Goal: Download file/media

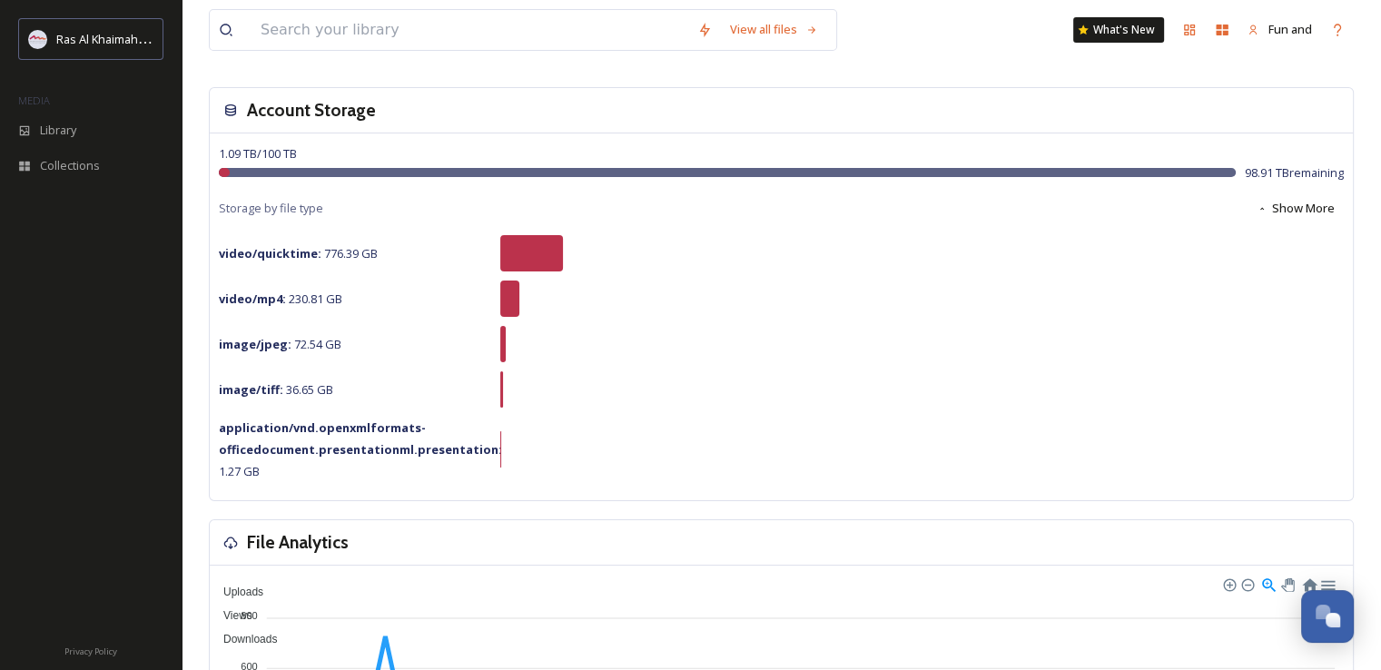
scroll to position [84, 0]
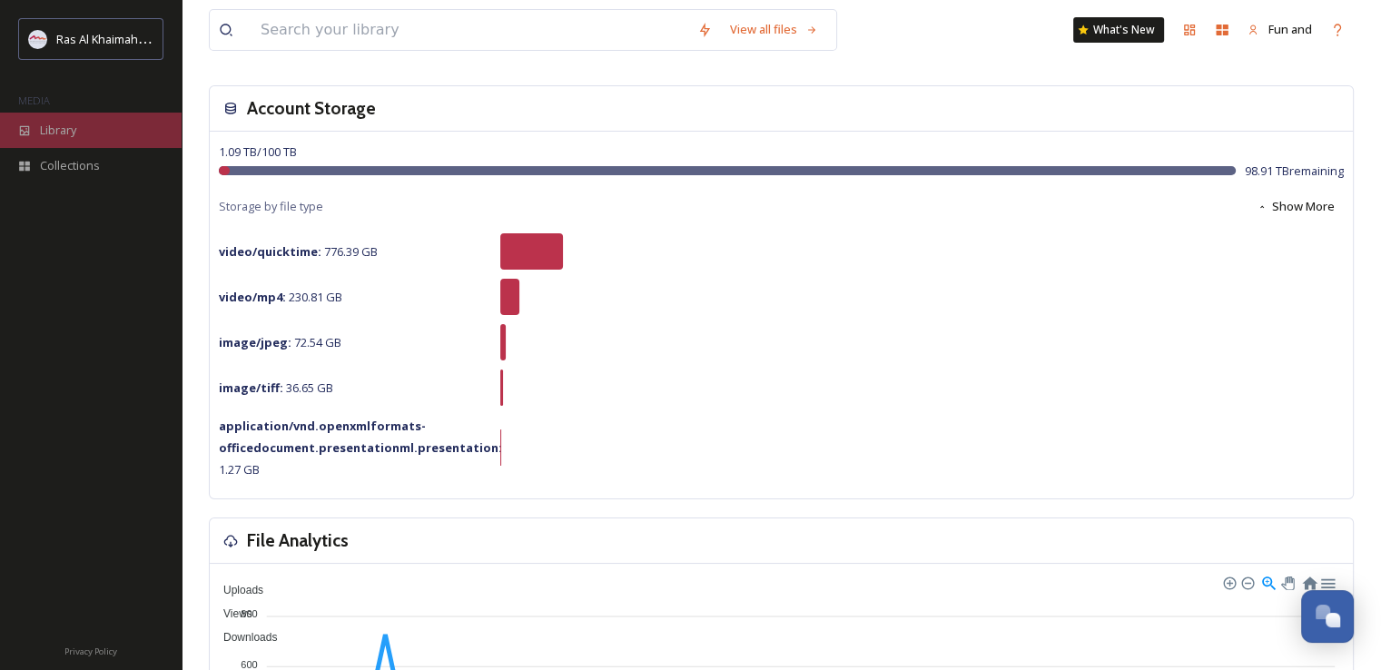
click at [72, 119] on div "Library" at bounding box center [91, 130] width 182 height 35
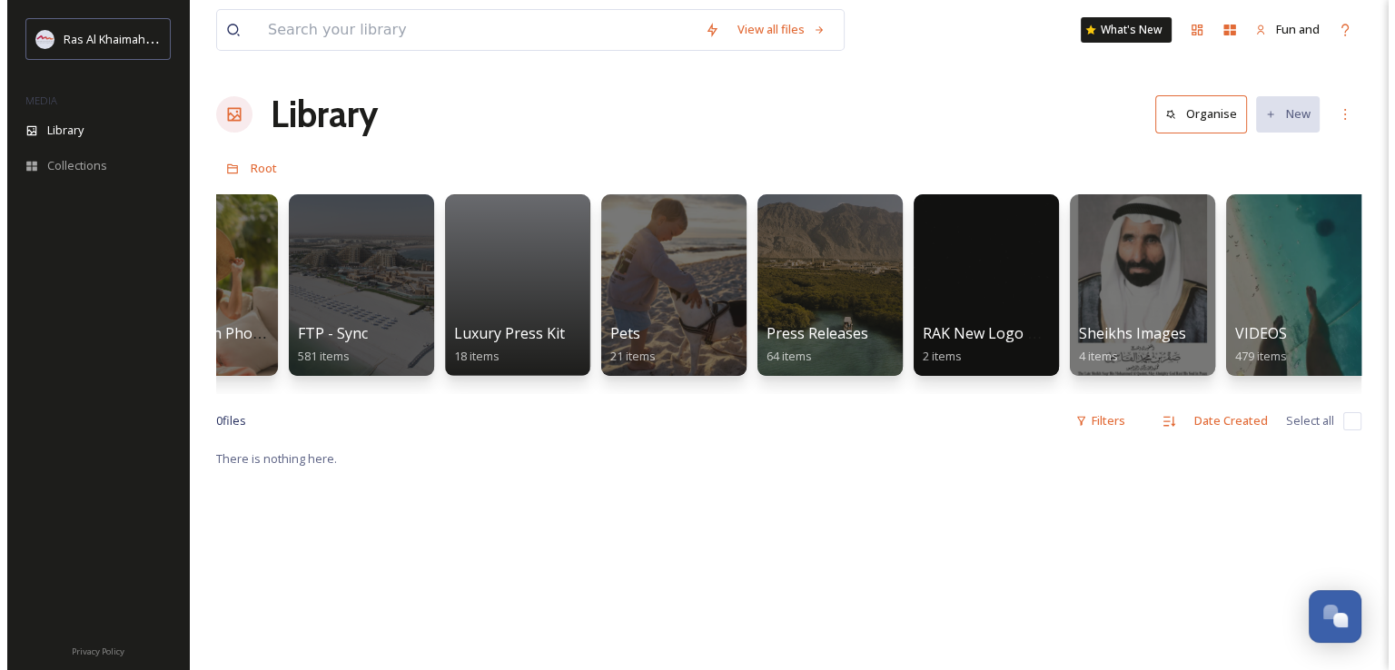
scroll to position [0, 2916]
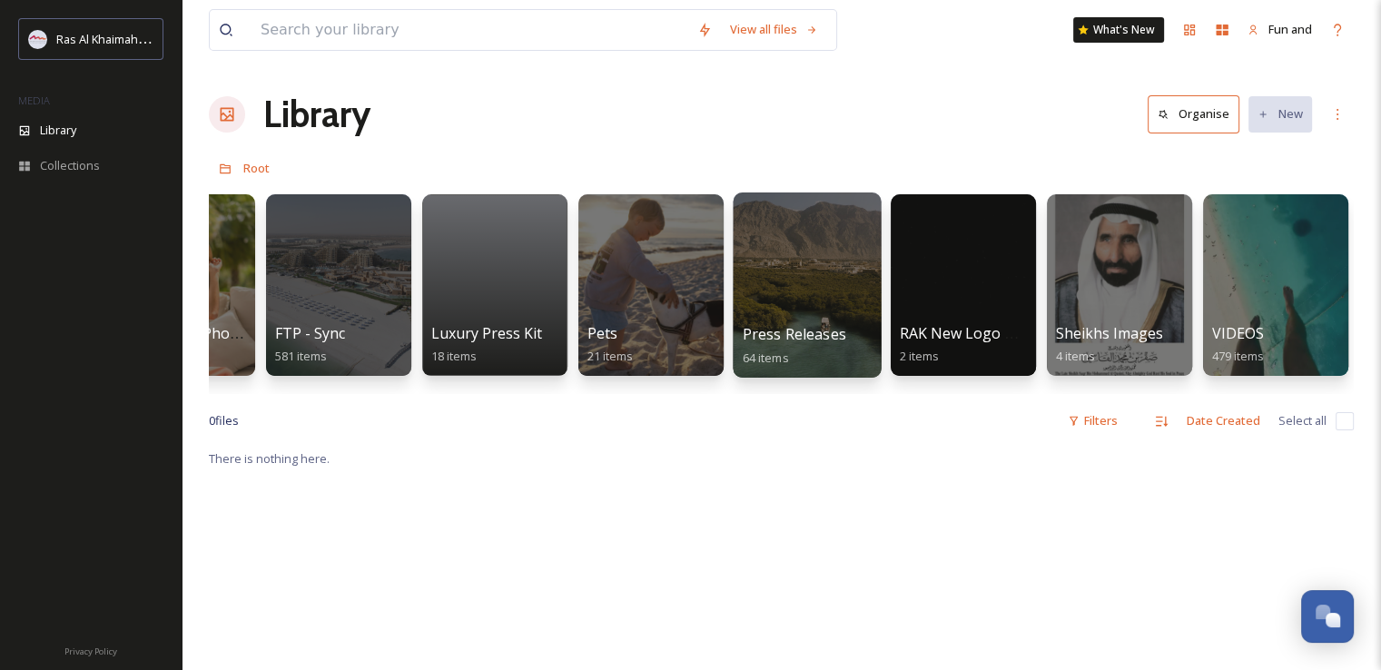
click at [835, 270] on div at bounding box center [807, 285] width 148 height 185
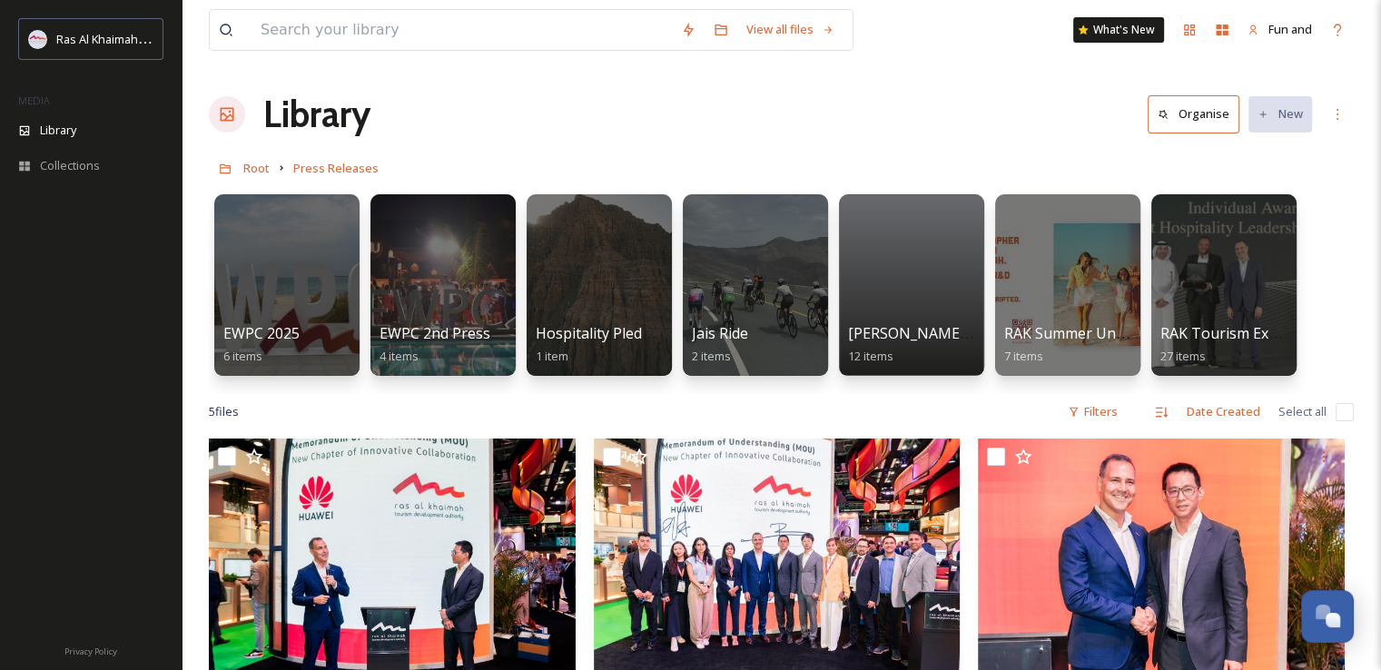
click at [228, 105] on icon at bounding box center [227, 114] width 18 height 18
click at [252, 167] on span "Root" at bounding box center [256, 168] width 26 height 16
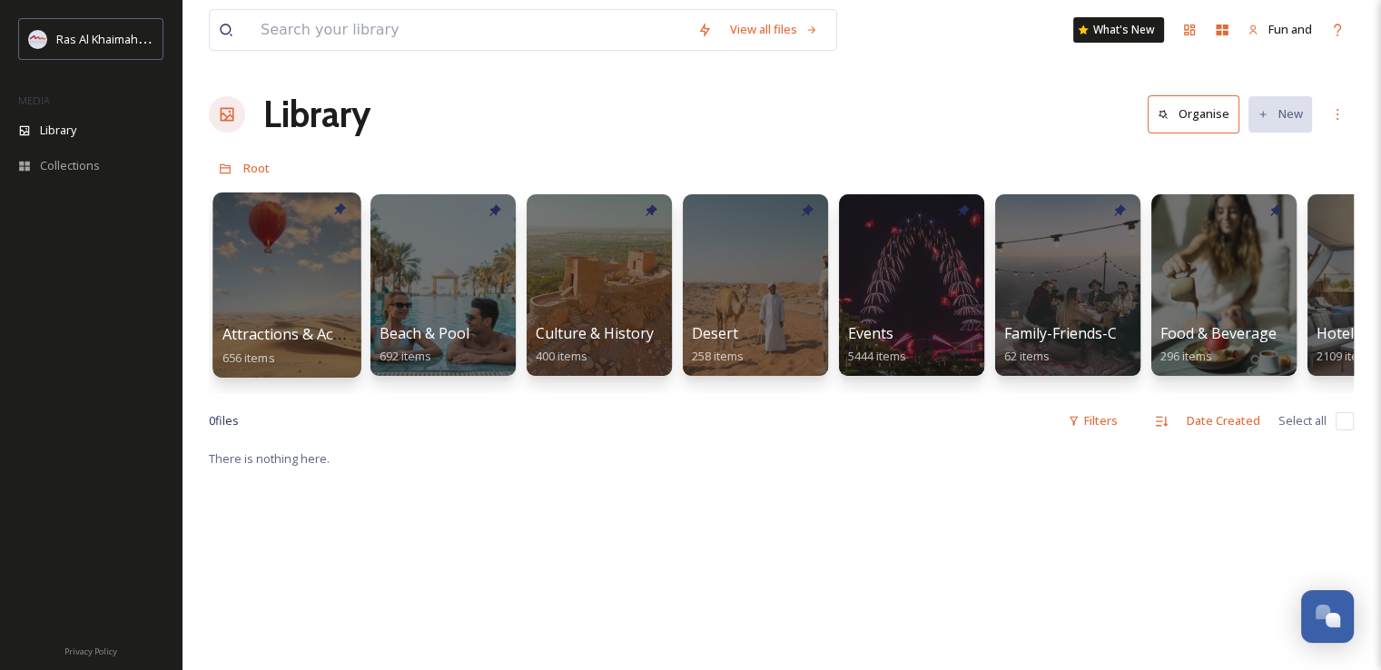
click at [294, 299] on div at bounding box center [287, 285] width 148 height 185
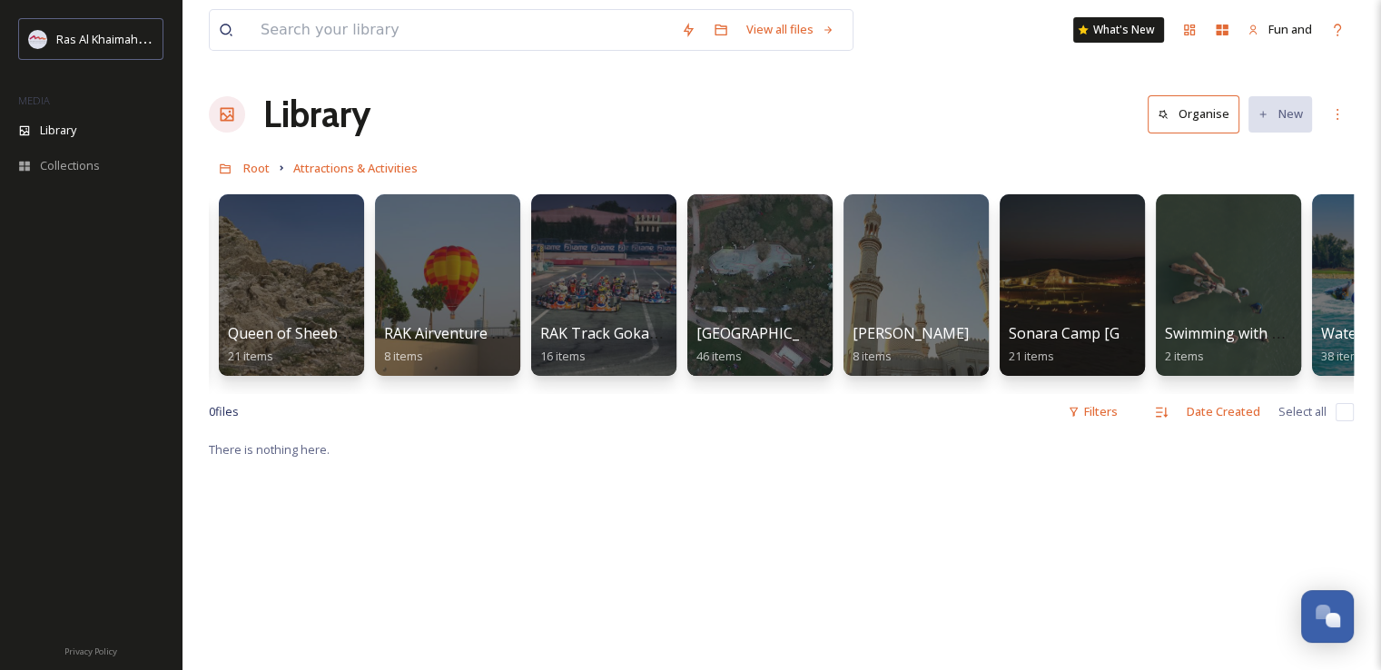
scroll to position [0, 2291]
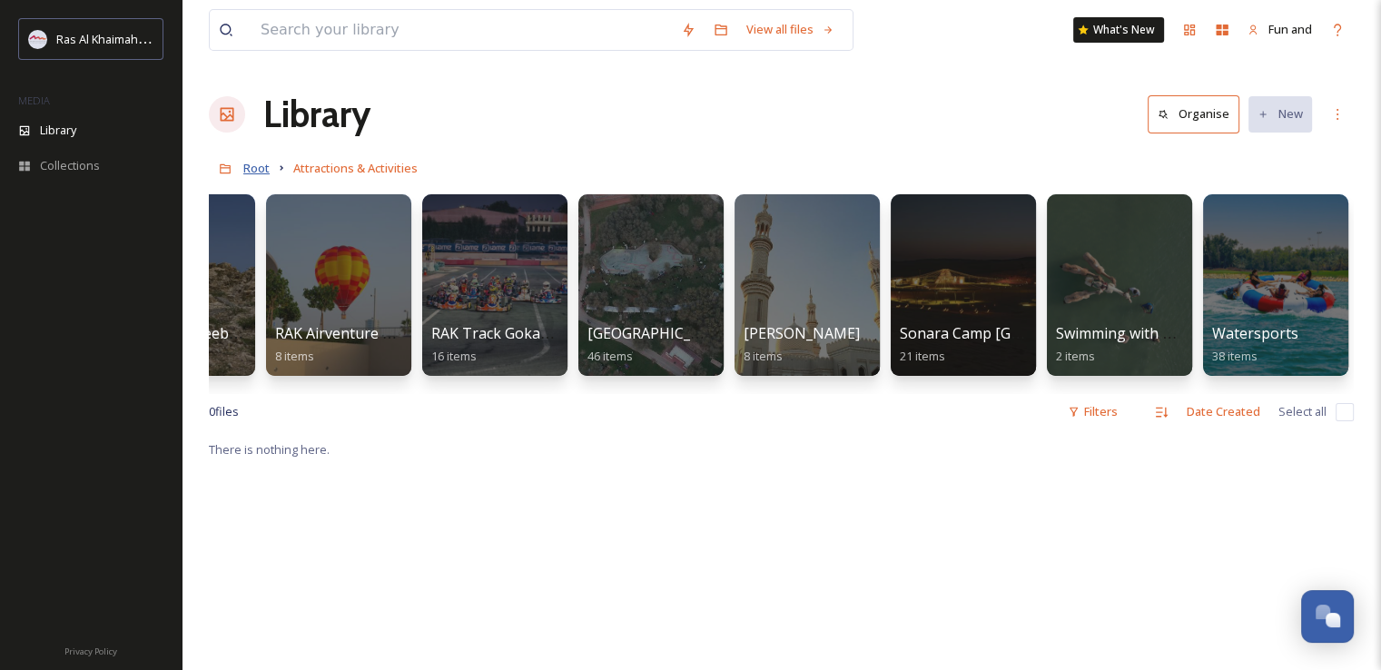
click at [255, 169] on span "Root" at bounding box center [256, 168] width 26 height 16
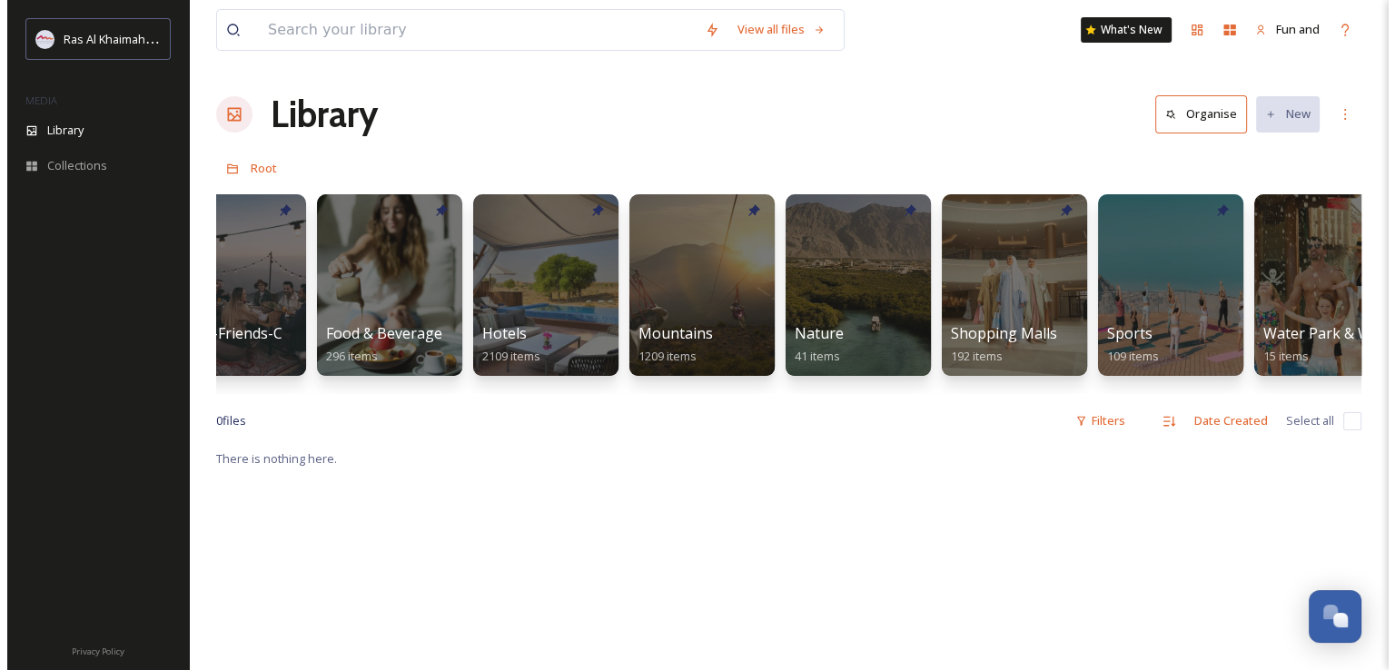
scroll to position [0, 843]
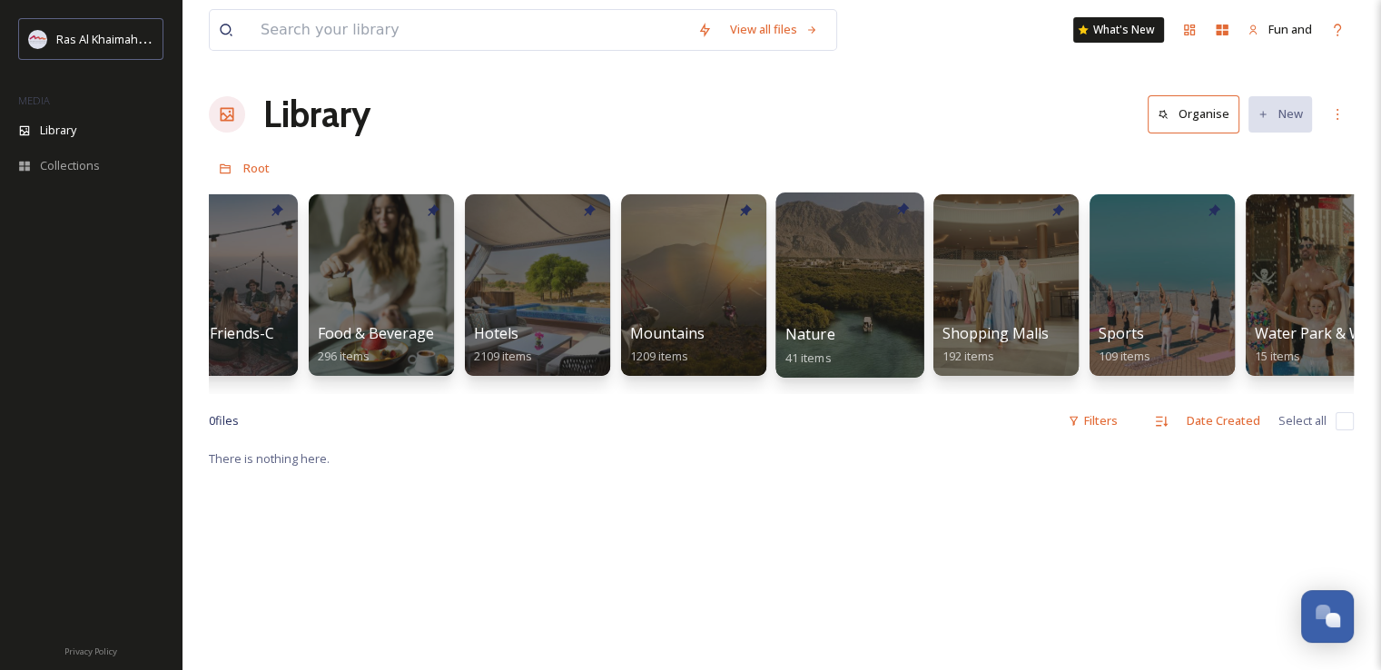
click at [851, 281] on div at bounding box center [850, 285] width 148 height 185
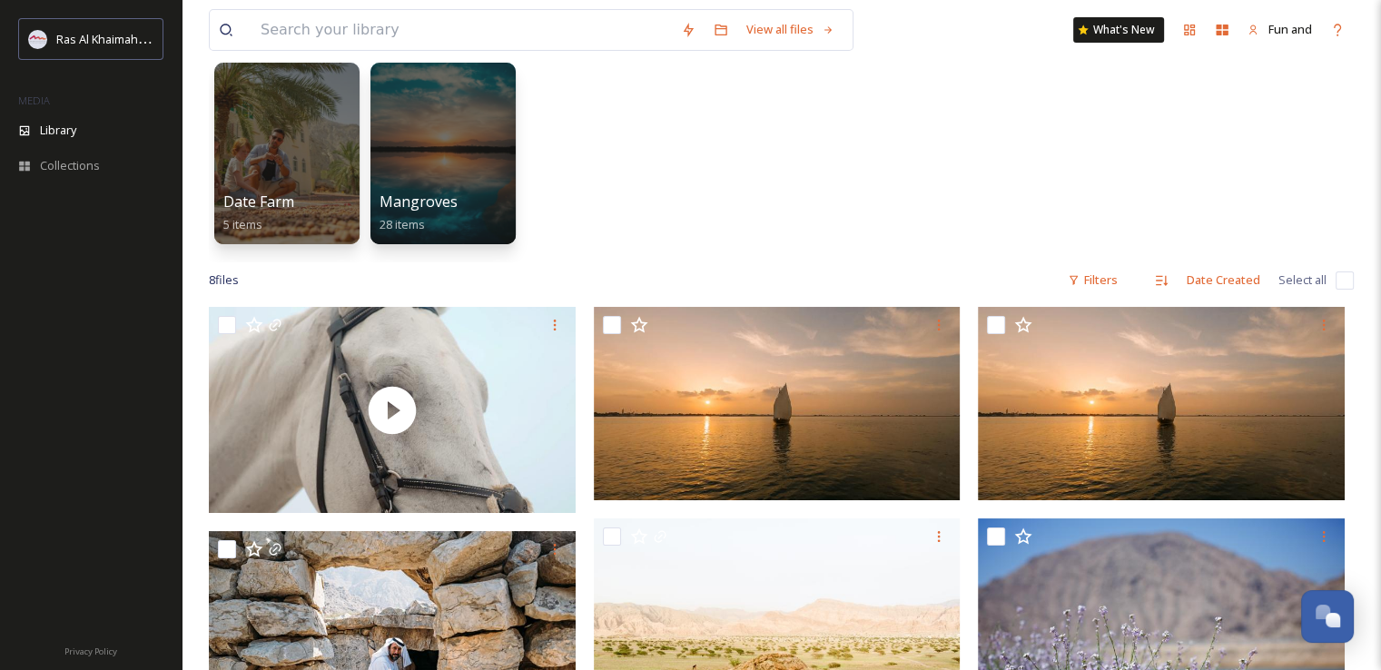
scroll to position [76, 0]
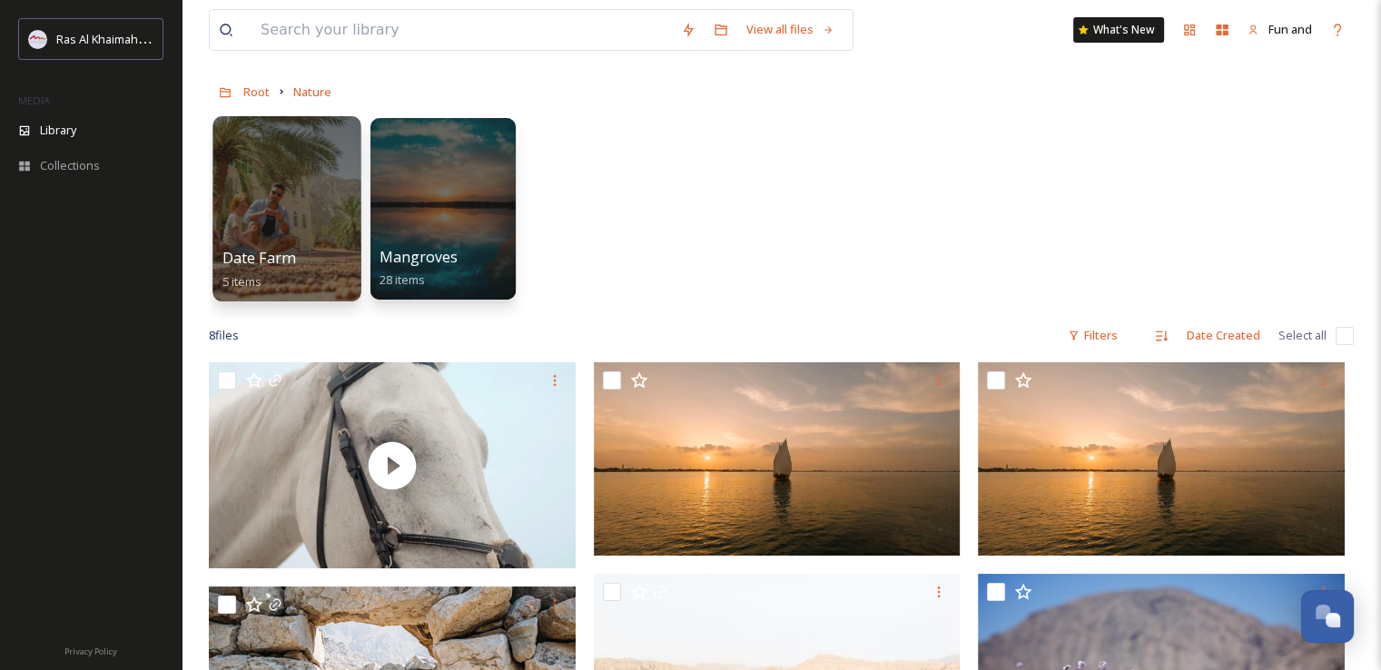
click at [313, 204] on div at bounding box center [287, 208] width 148 height 185
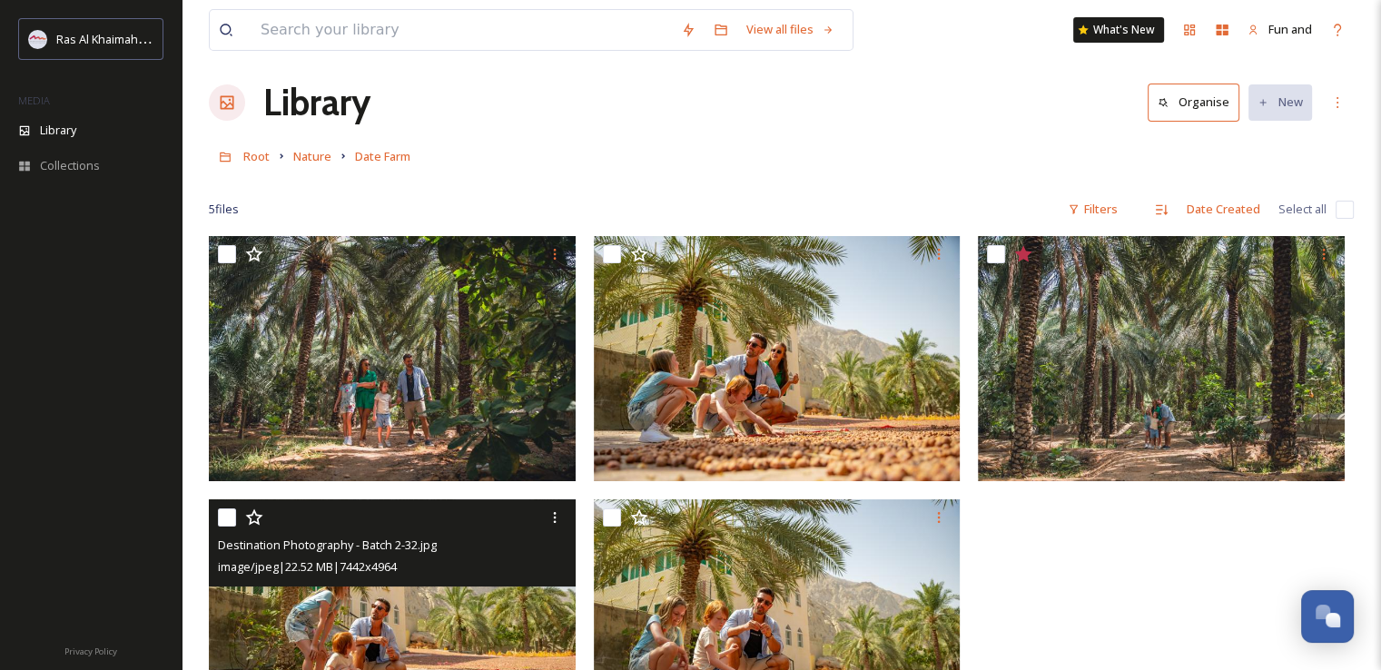
scroll to position [11, 0]
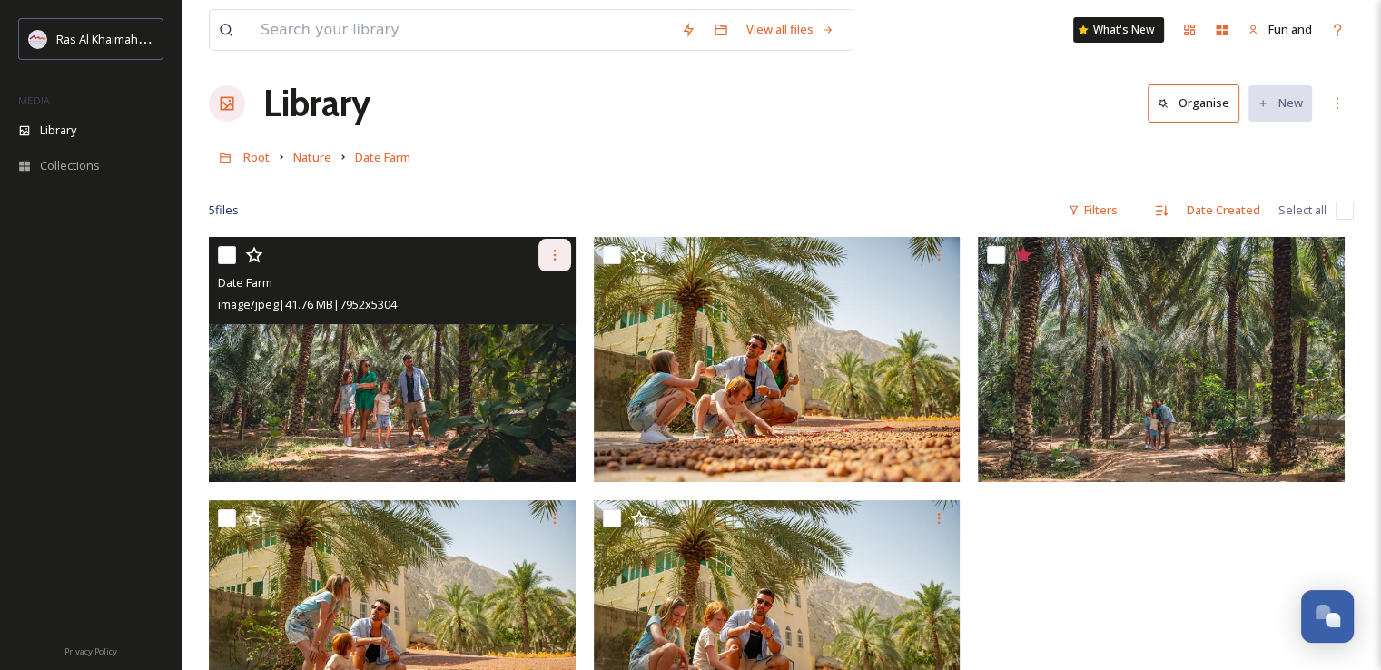
click at [552, 257] on icon at bounding box center [555, 255] width 15 height 15
click at [538, 331] on span "Download" at bounding box center [533, 329] width 55 height 17
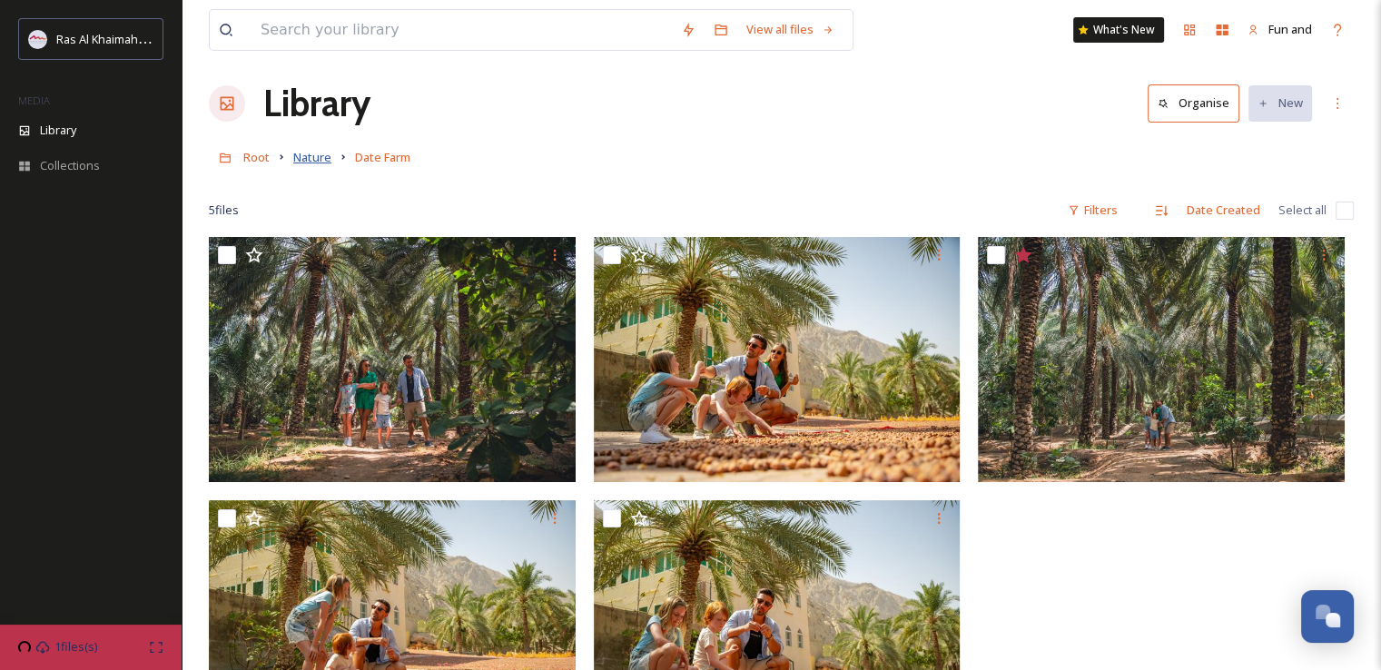
click at [316, 152] on span "Nature" at bounding box center [312, 157] width 38 height 16
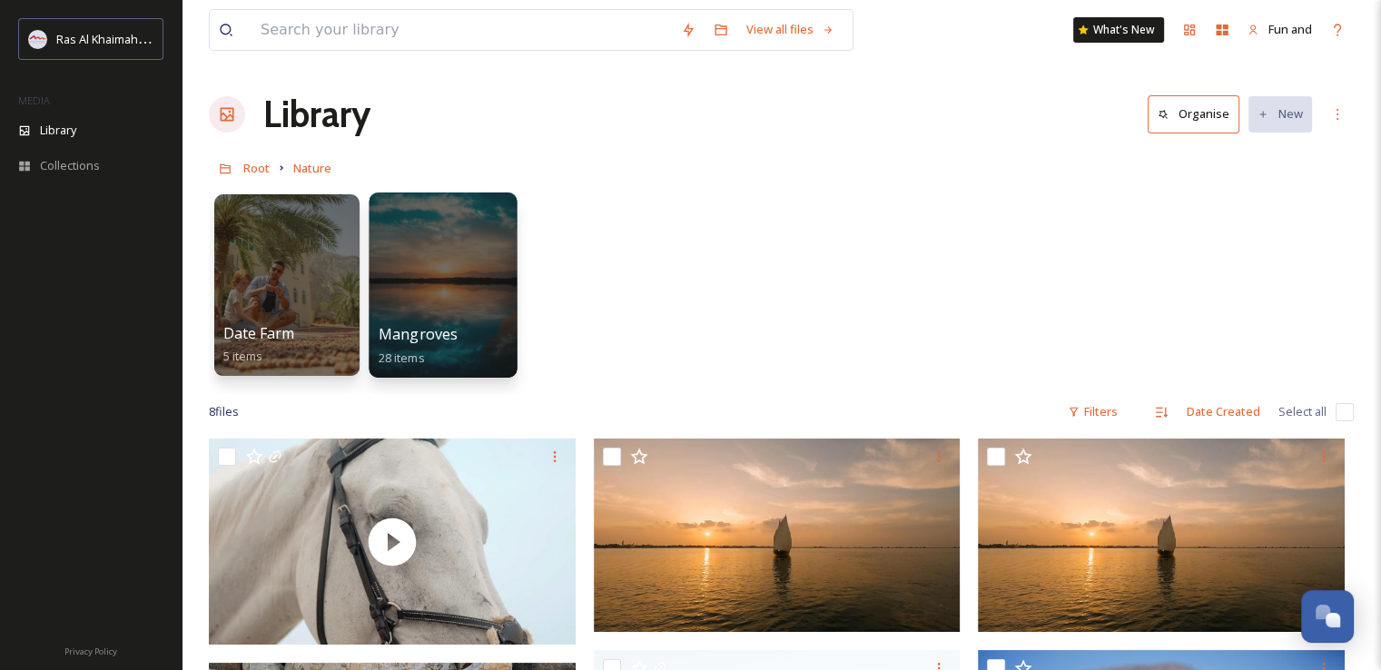
click at [440, 231] on div at bounding box center [443, 285] width 148 height 185
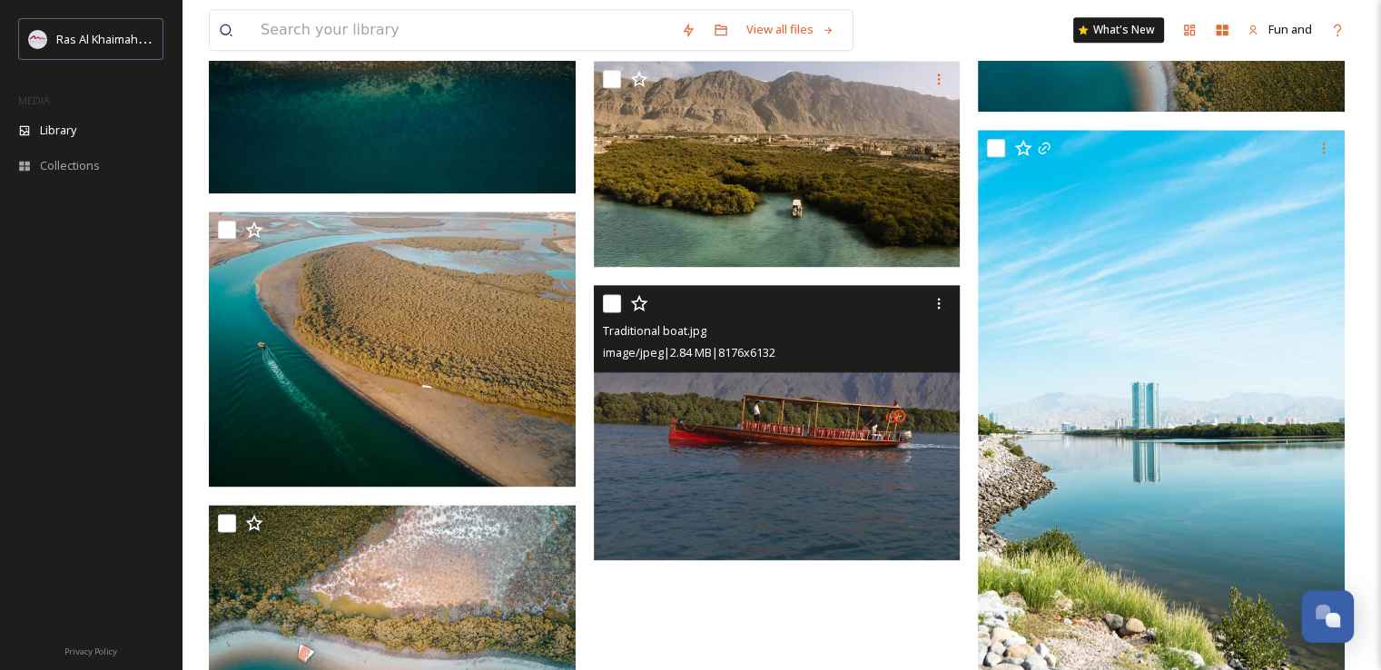
scroll to position [2261, 0]
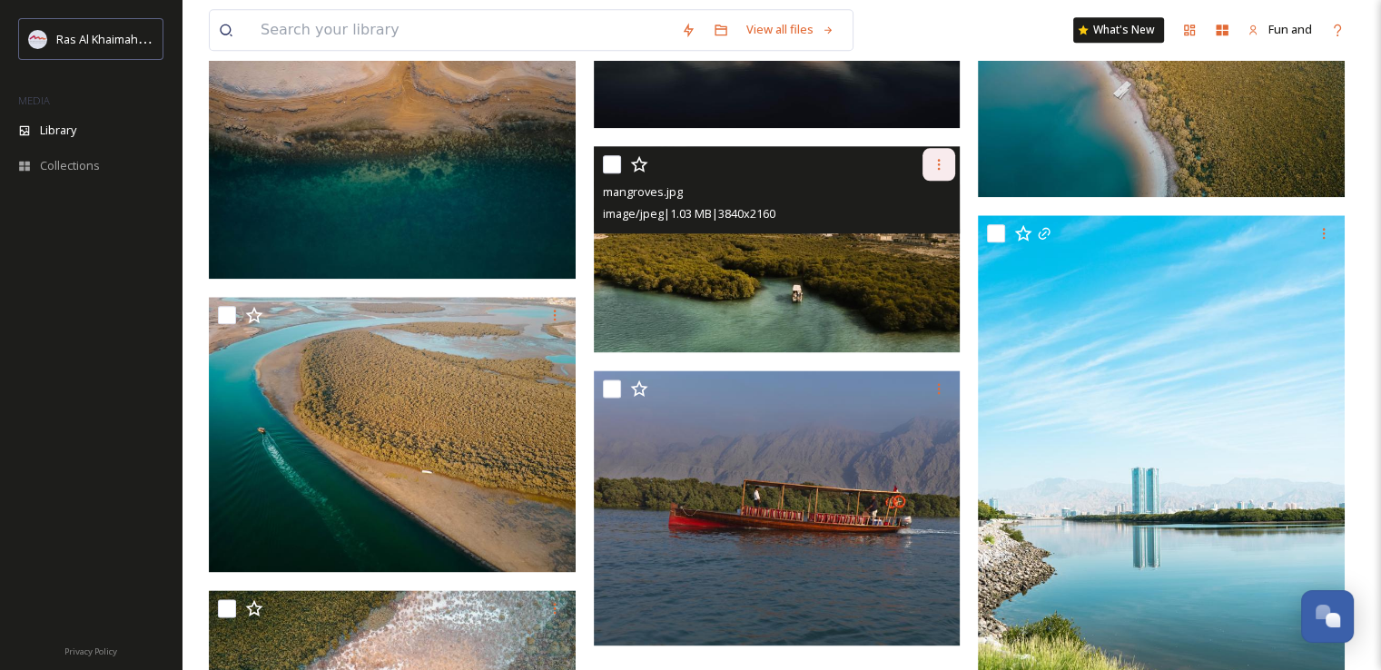
click at [941, 168] on icon at bounding box center [939, 164] width 15 height 15
click at [928, 248] on div "Download" at bounding box center [918, 239] width 74 height 35
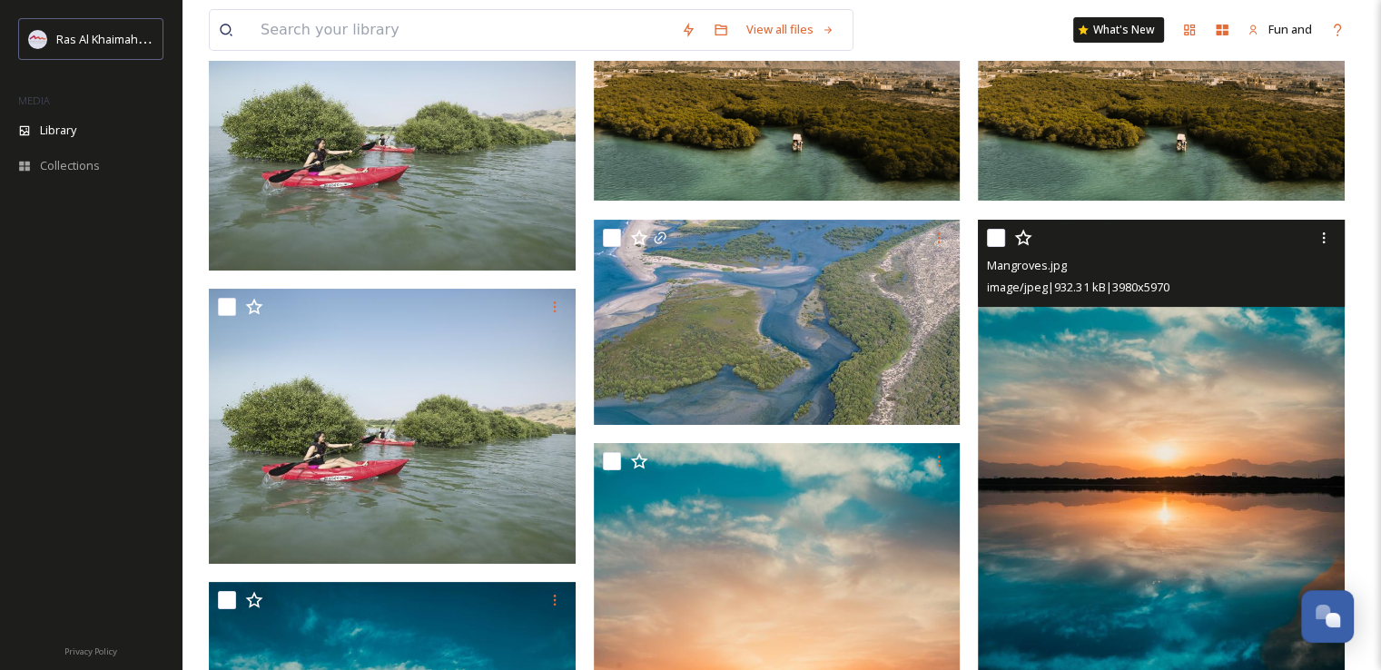
scroll to position [0, 0]
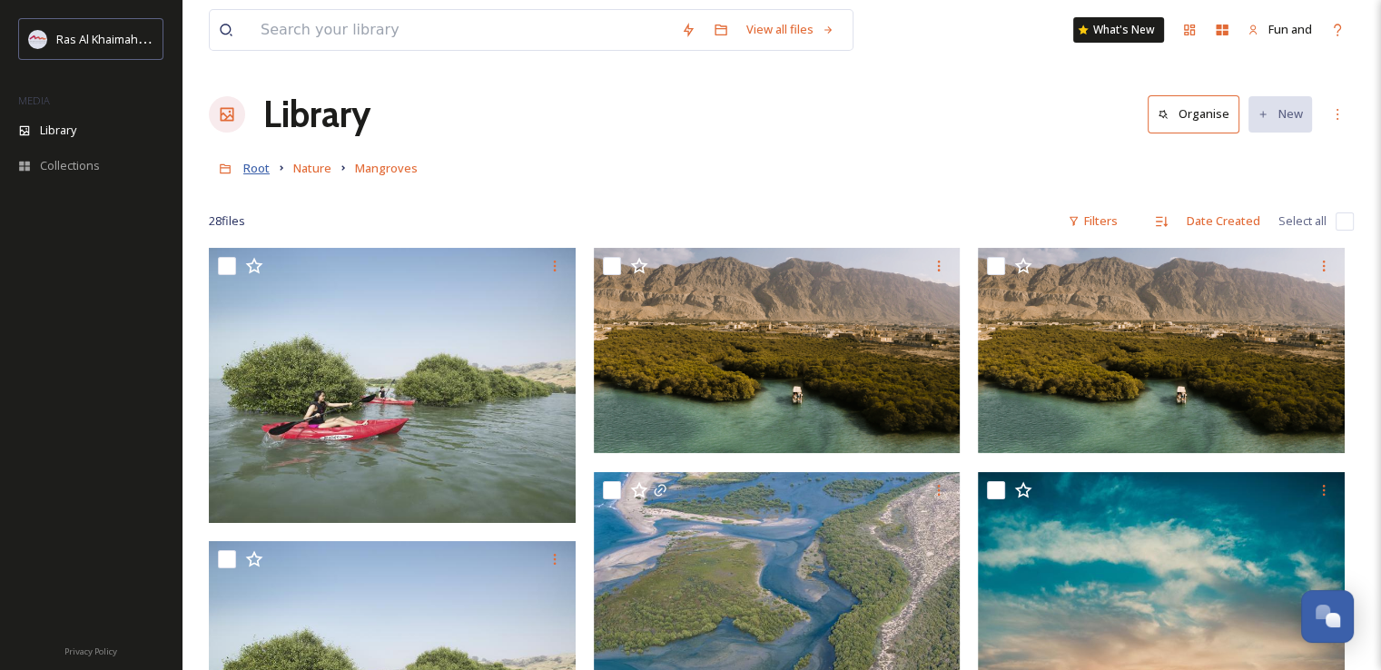
click at [258, 173] on span "Root" at bounding box center [256, 168] width 26 height 16
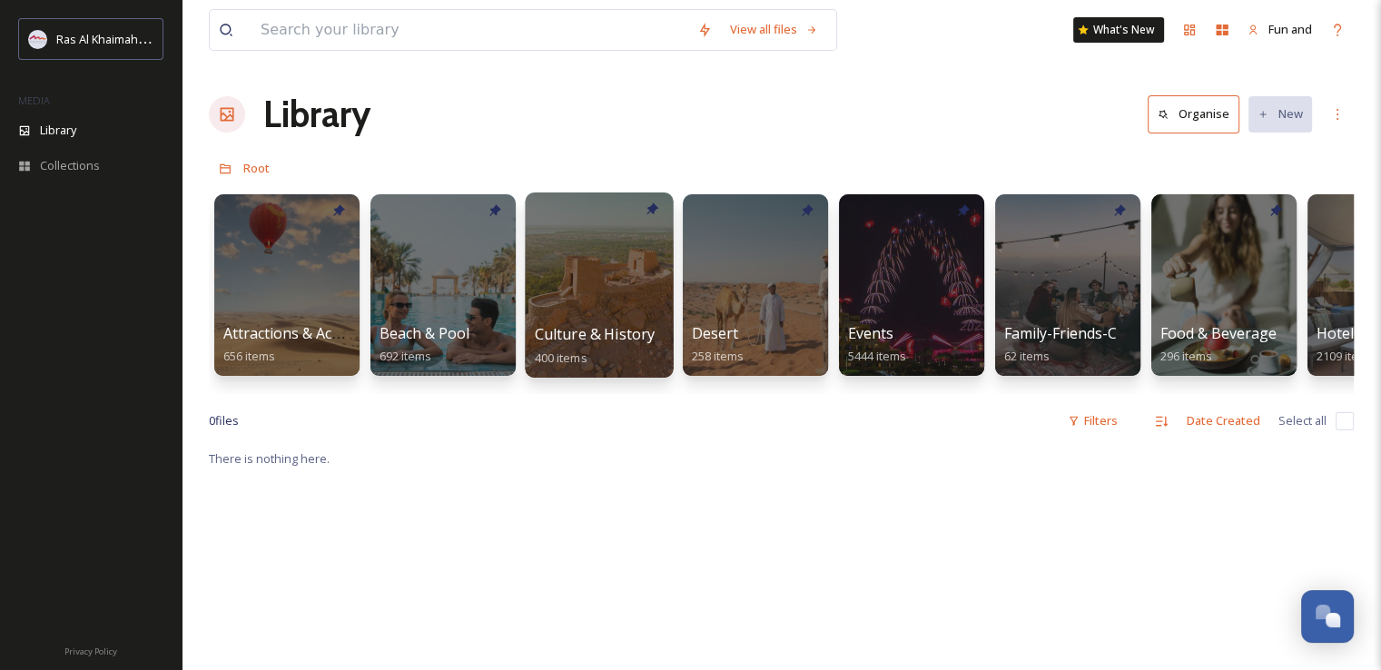
click at [618, 273] on div at bounding box center [599, 285] width 148 height 185
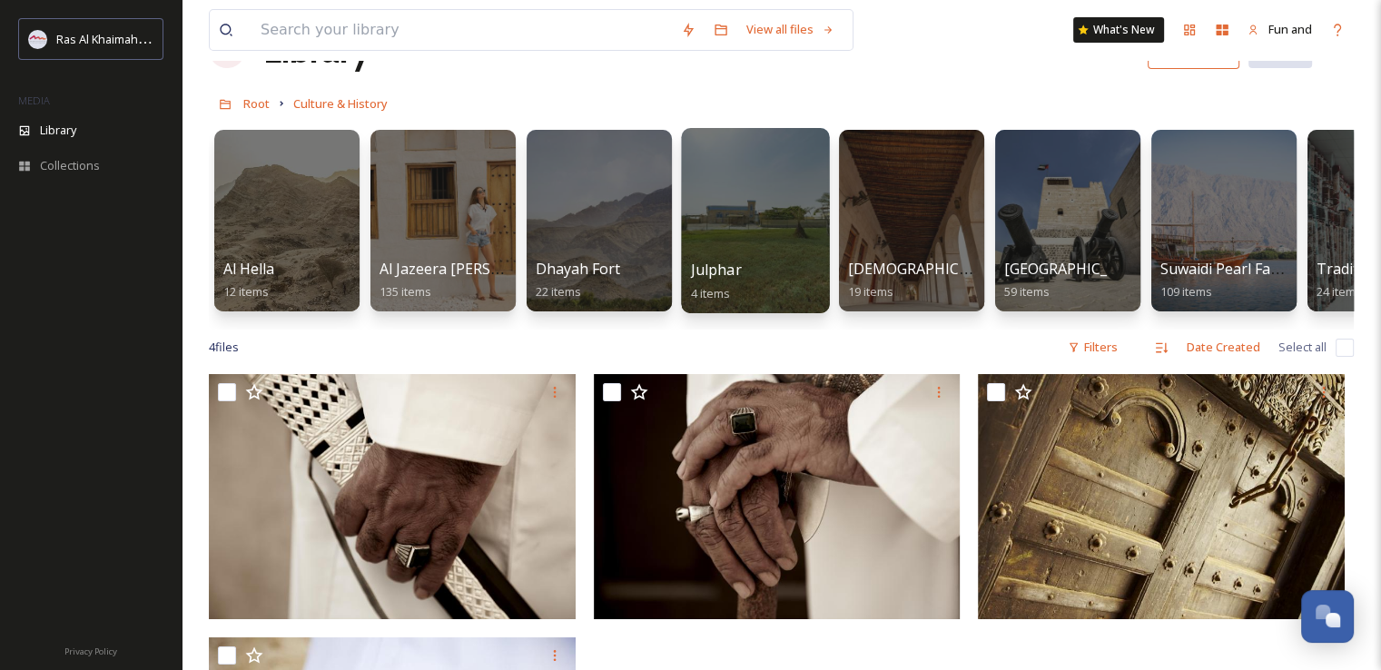
click at [776, 208] on div at bounding box center [755, 220] width 148 height 185
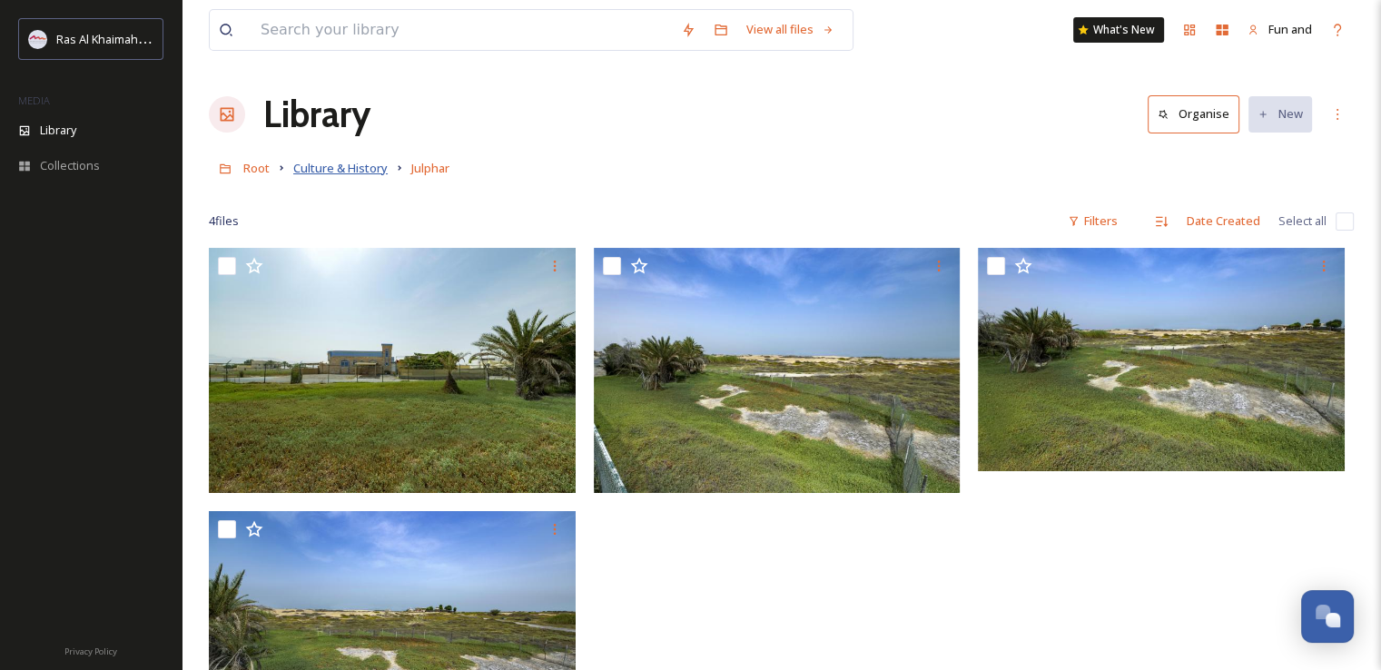
click at [371, 172] on span "Culture & History" at bounding box center [340, 168] width 94 height 16
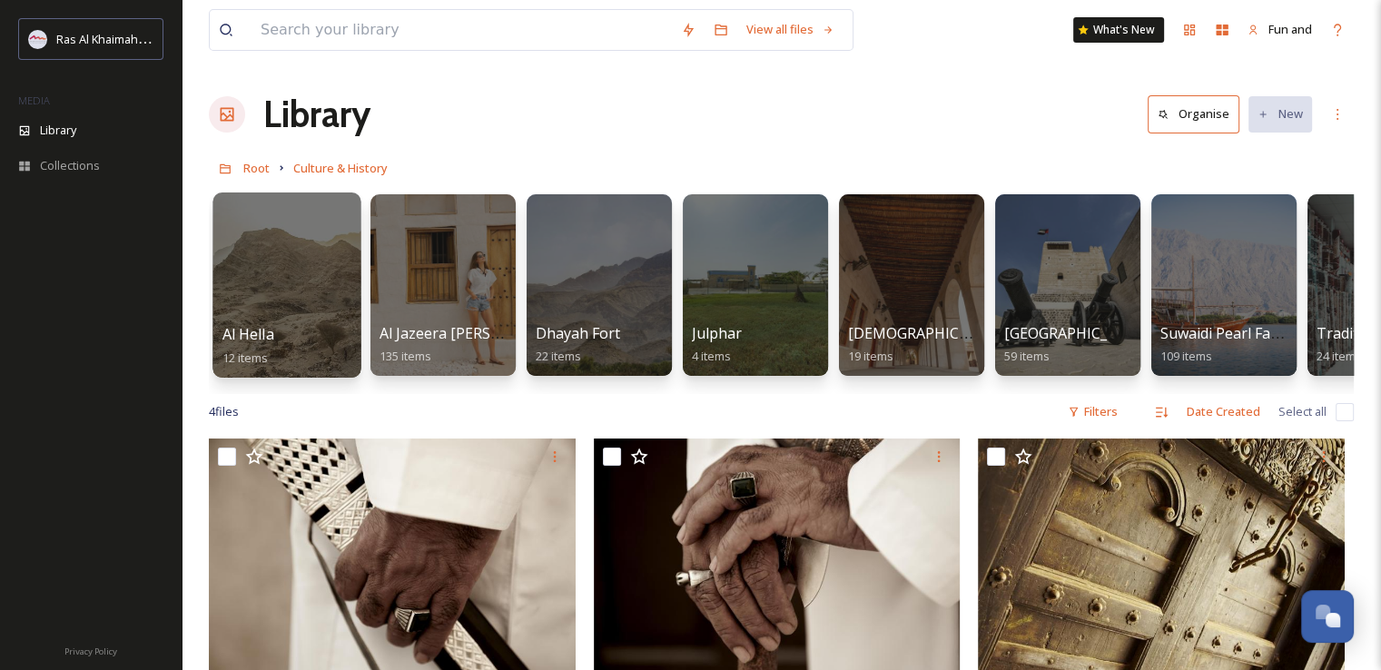
click at [247, 272] on div at bounding box center [287, 285] width 148 height 185
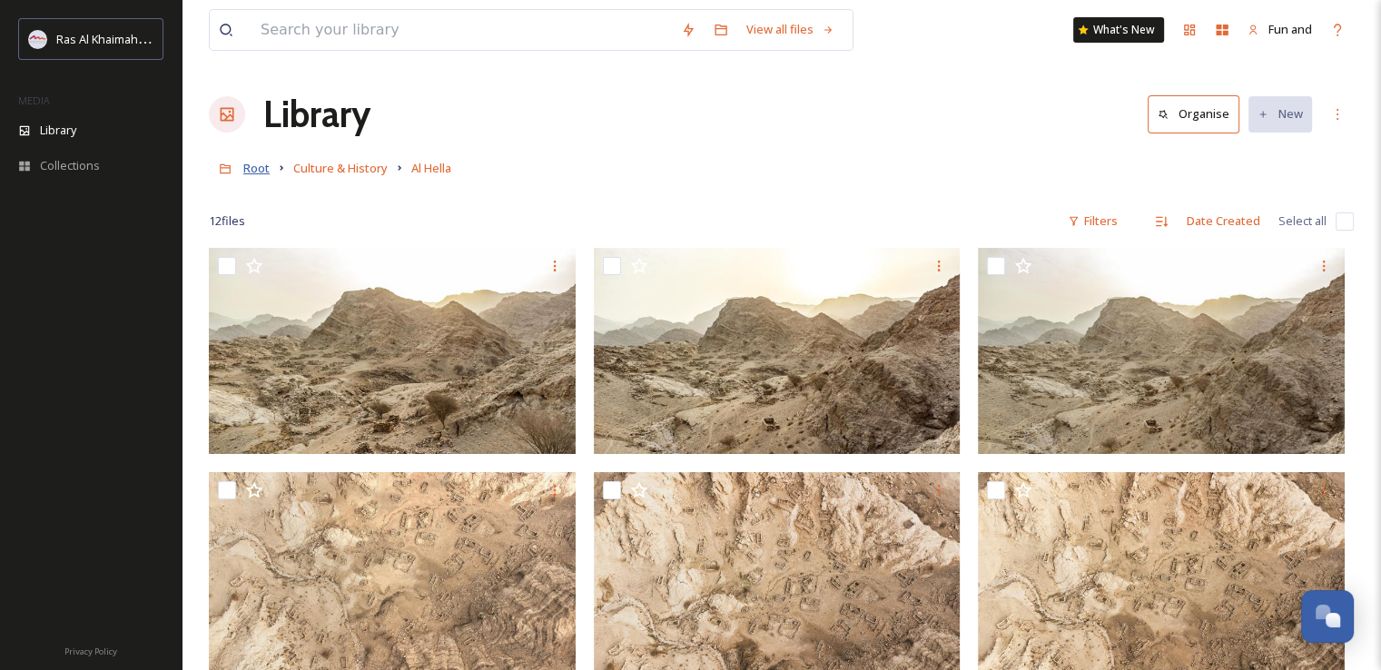
click at [252, 166] on span "Root" at bounding box center [256, 168] width 26 height 16
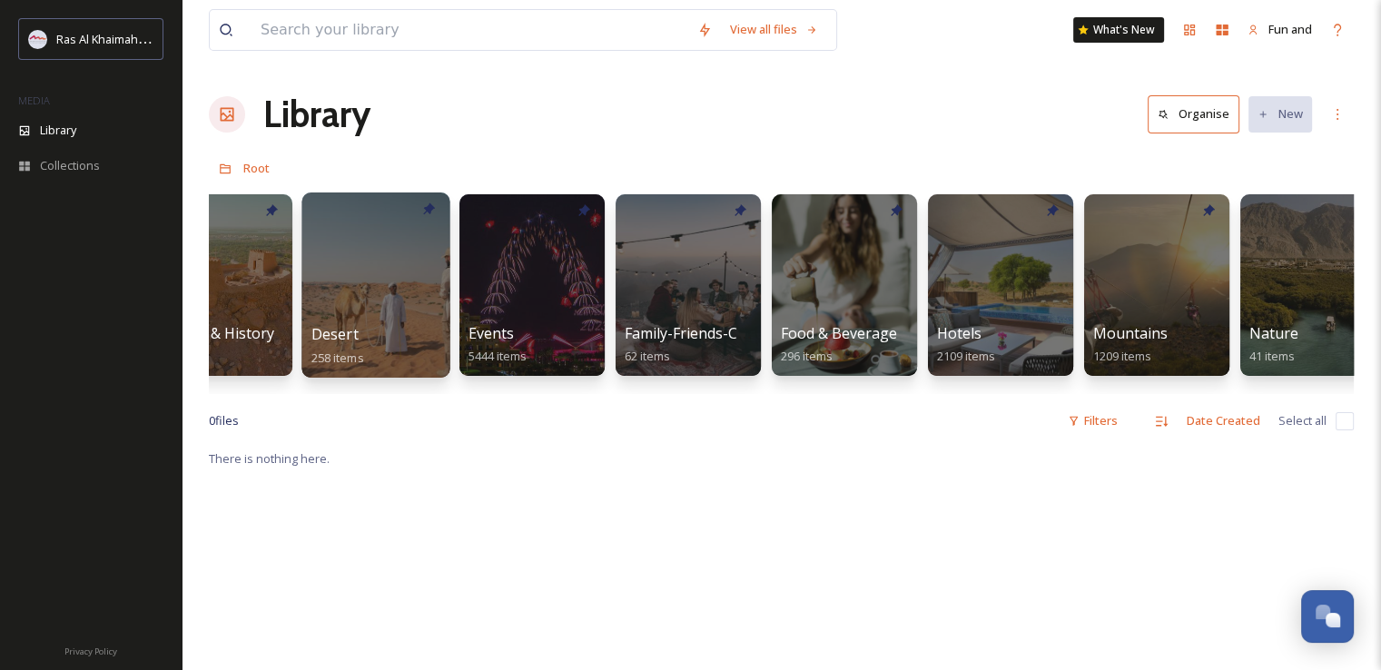
scroll to position [0, 381]
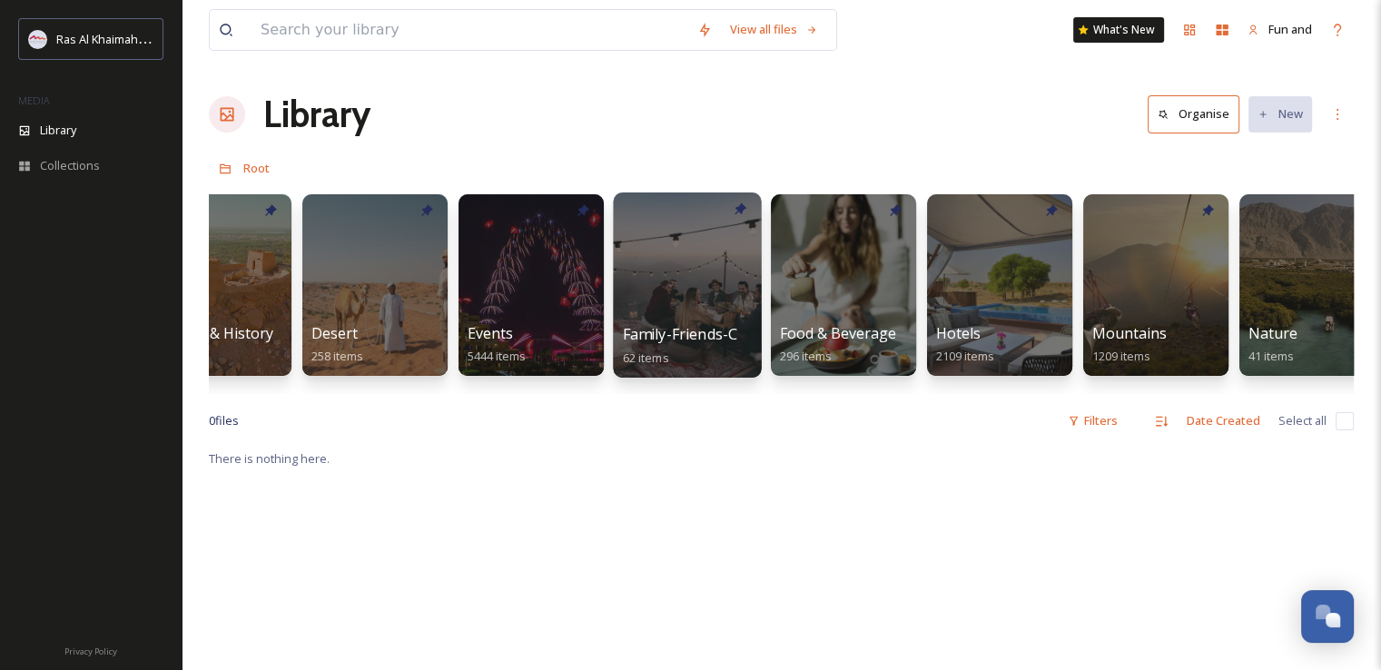
click at [701, 283] on div at bounding box center [687, 285] width 148 height 185
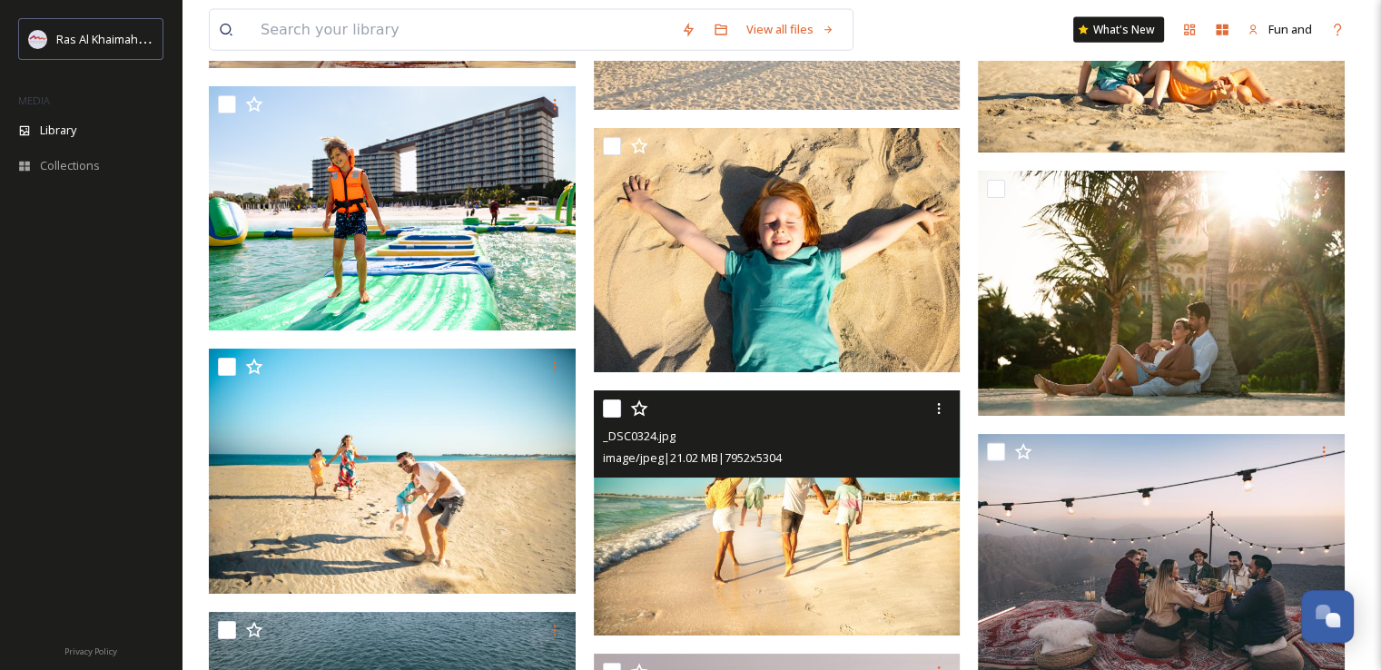
scroll to position [4297, 0]
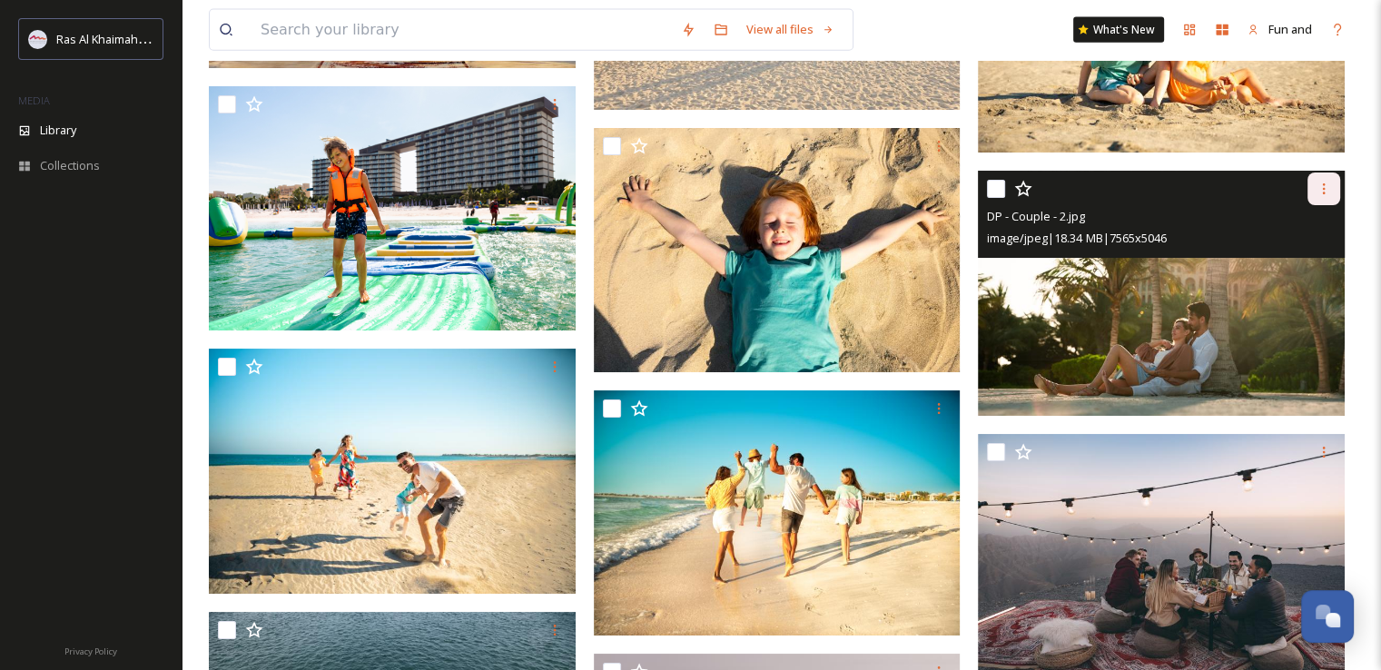
click at [1322, 191] on icon at bounding box center [1324, 189] width 15 height 15
click at [1304, 256] on span "Download" at bounding box center [1302, 264] width 55 height 17
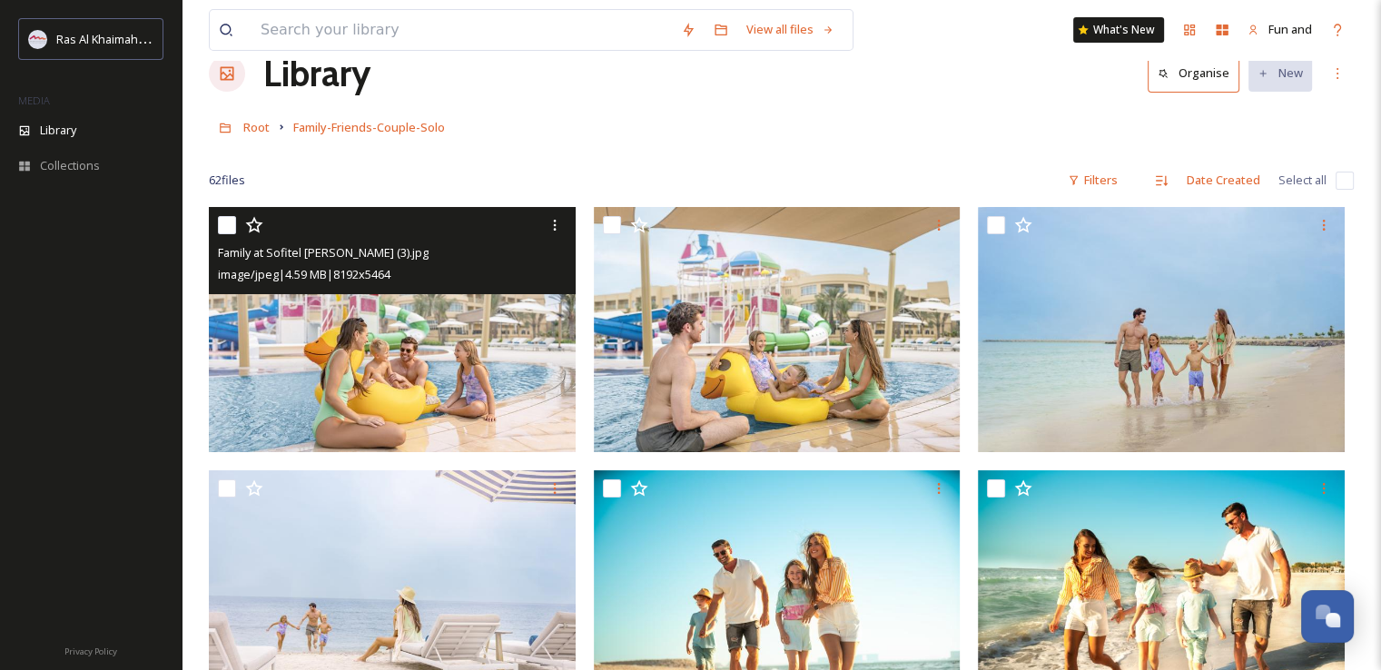
scroll to position [0, 0]
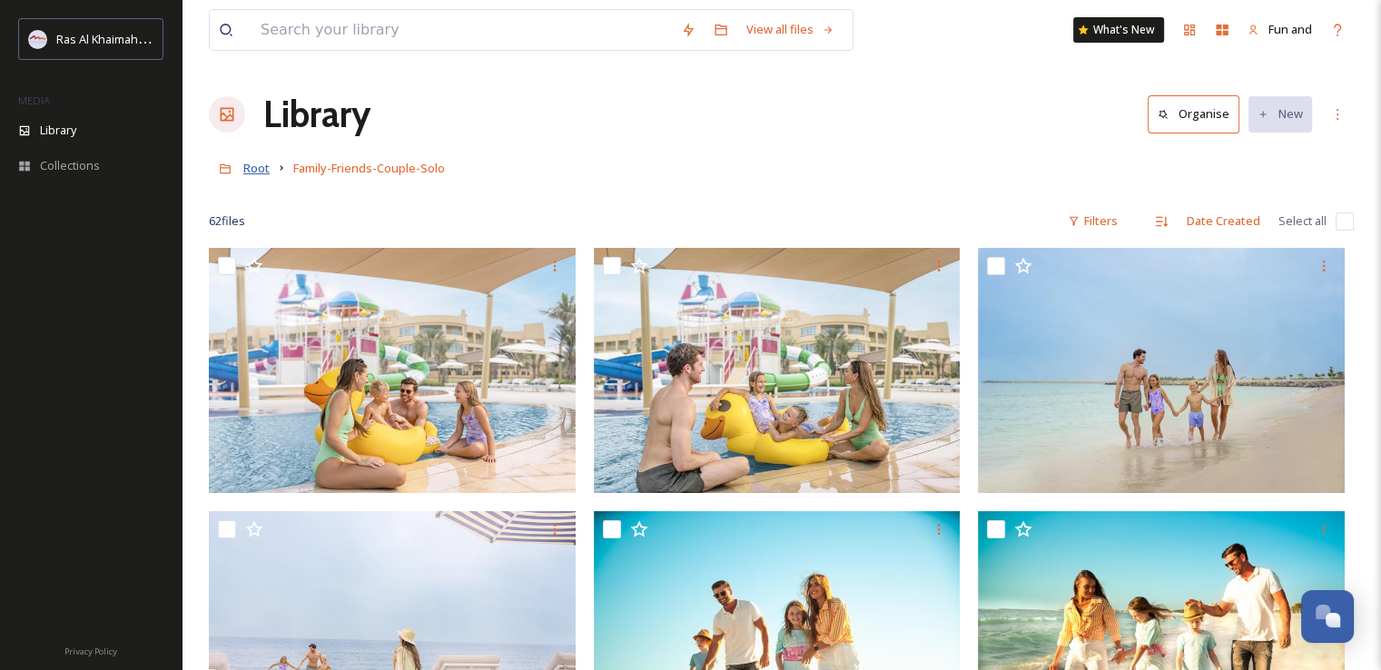
click at [251, 171] on span "Root" at bounding box center [256, 168] width 26 height 16
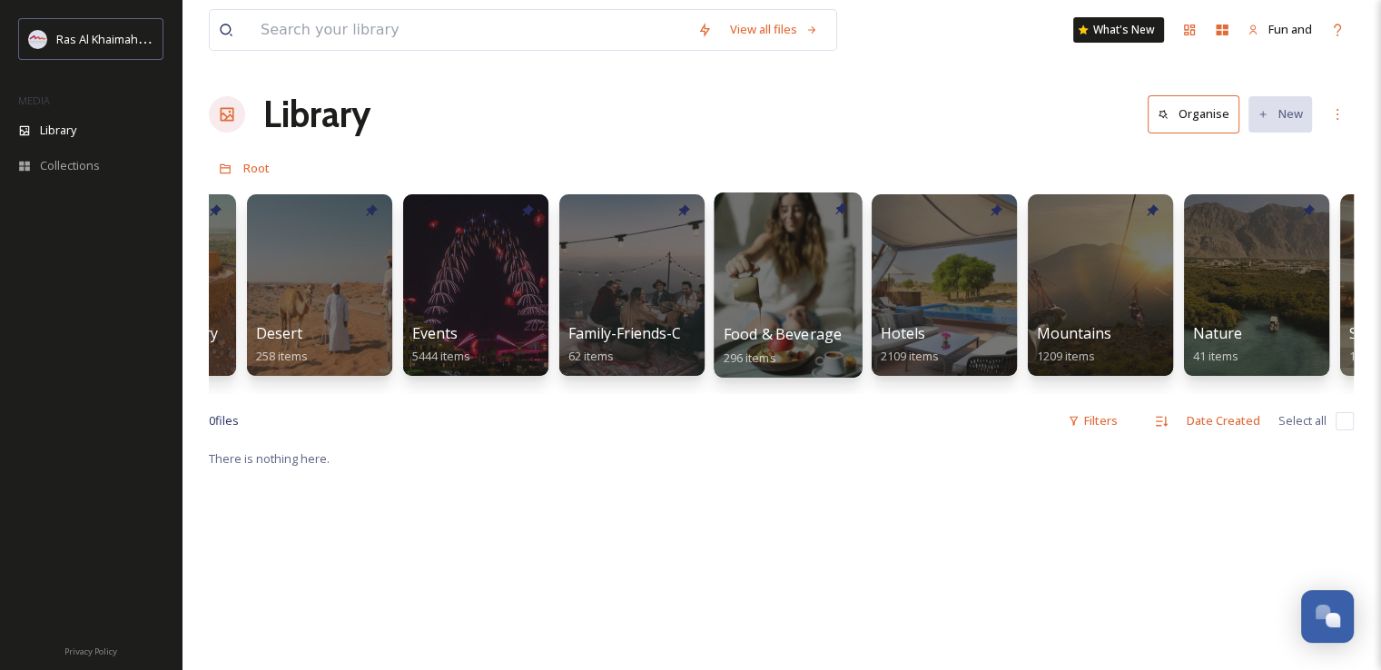
scroll to position [0, 570]
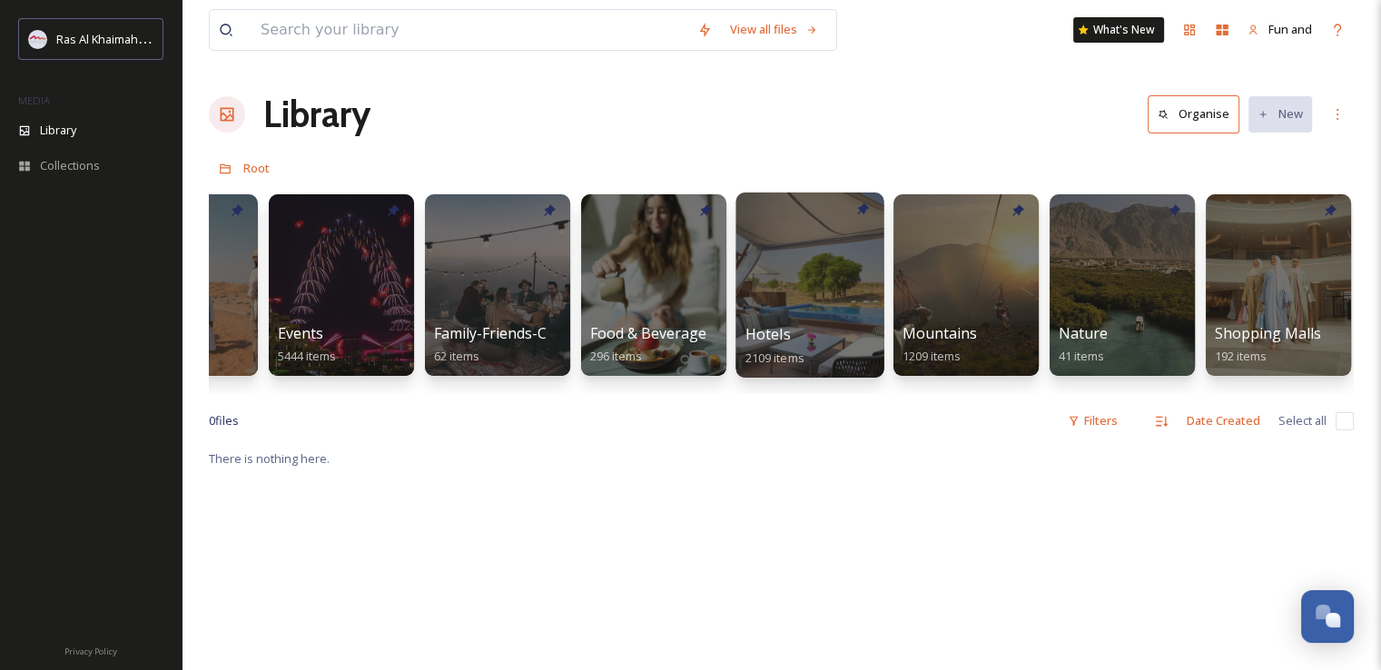
click at [810, 262] on div at bounding box center [810, 285] width 148 height 185
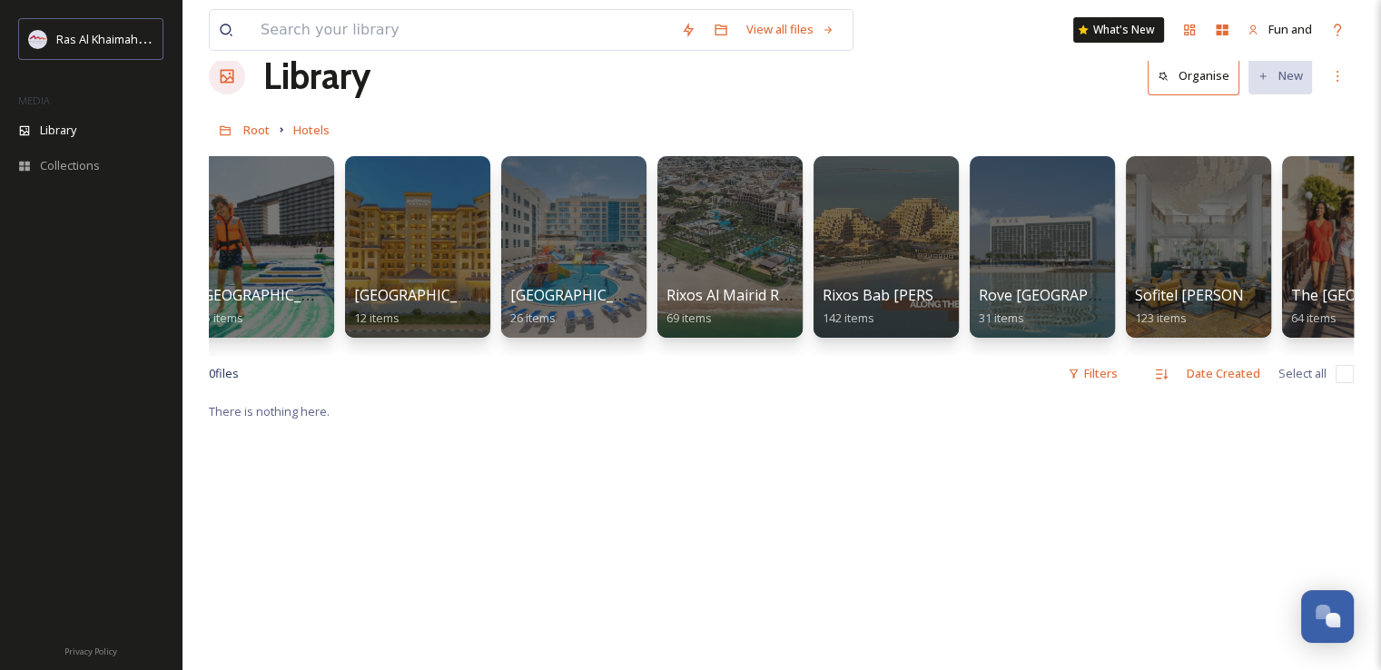
scroll to position [0, 1608]
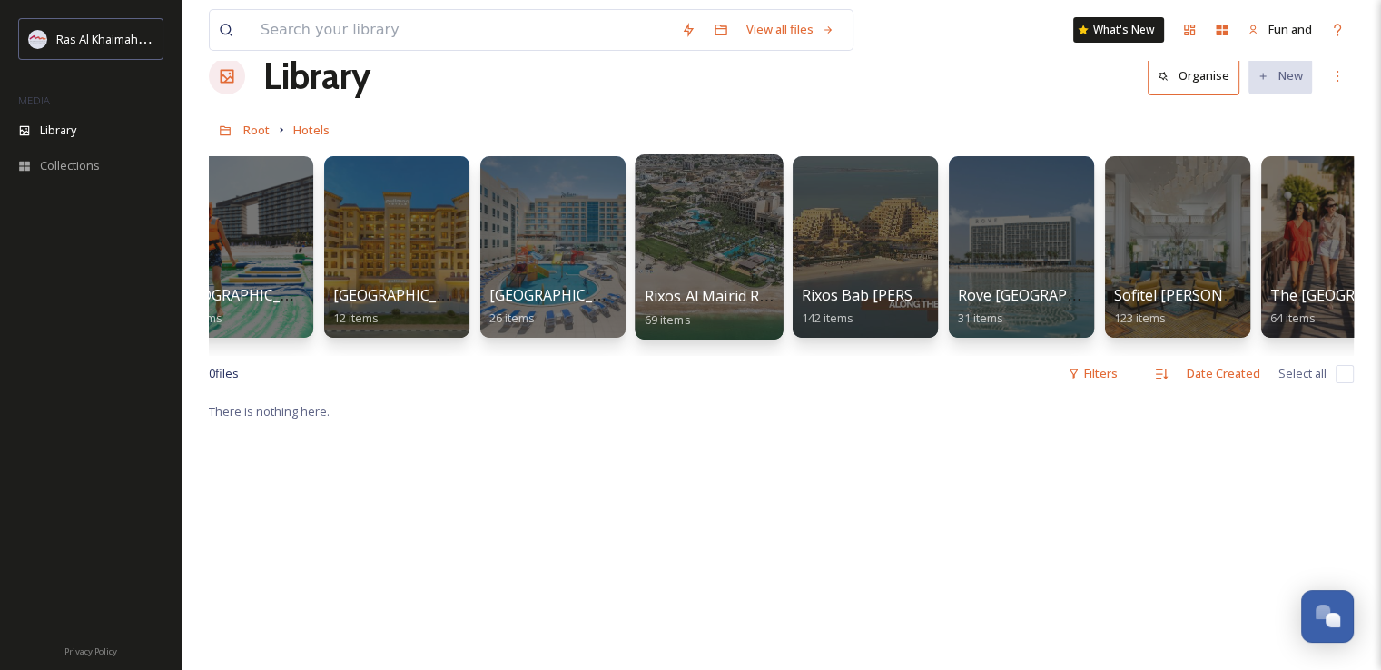
click at [708, 227] on div at bounding box center [709, 246] width 148 height 185
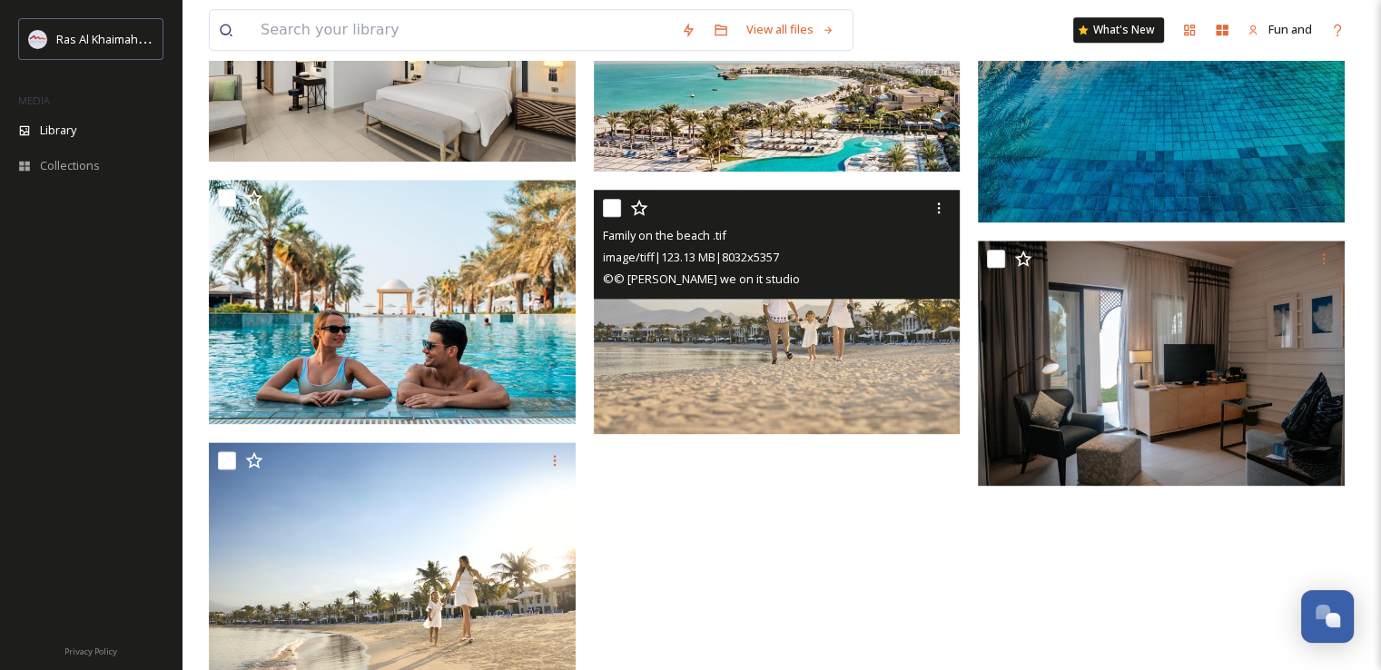
scroll to position [1942, 0]
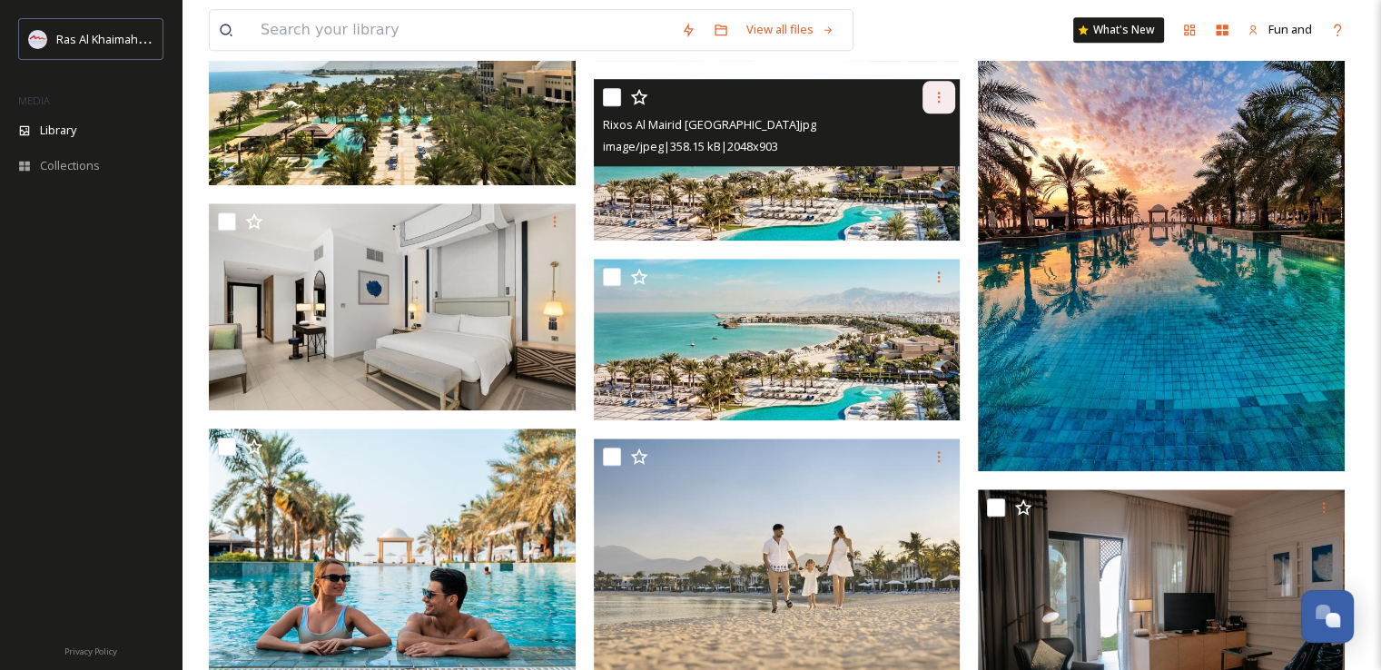
click at [939, 95] on icon at bounding box center [939, 97] width 3 height 11
click at [907, 168] on span "Download" at bounding box center [917, 171] width 55 height 17
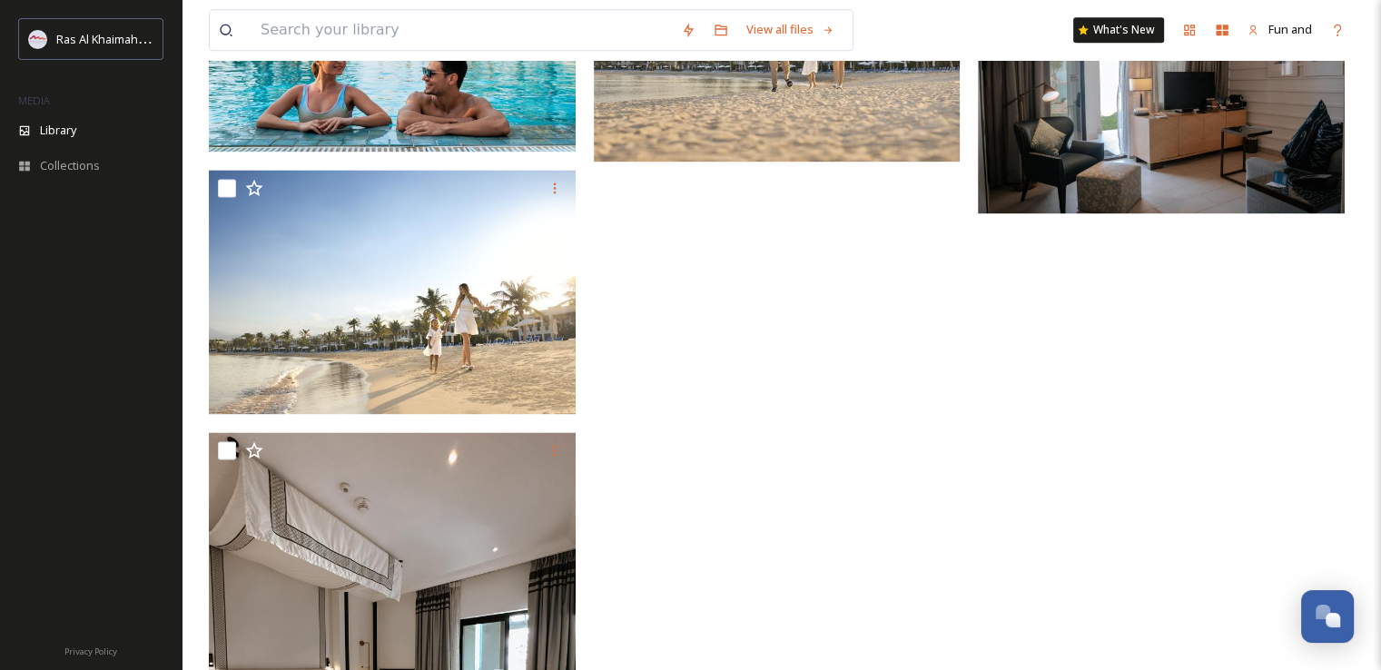
scroll to position [2745, 0]
